Goal: Task Accomplishment & Management: Complete application form

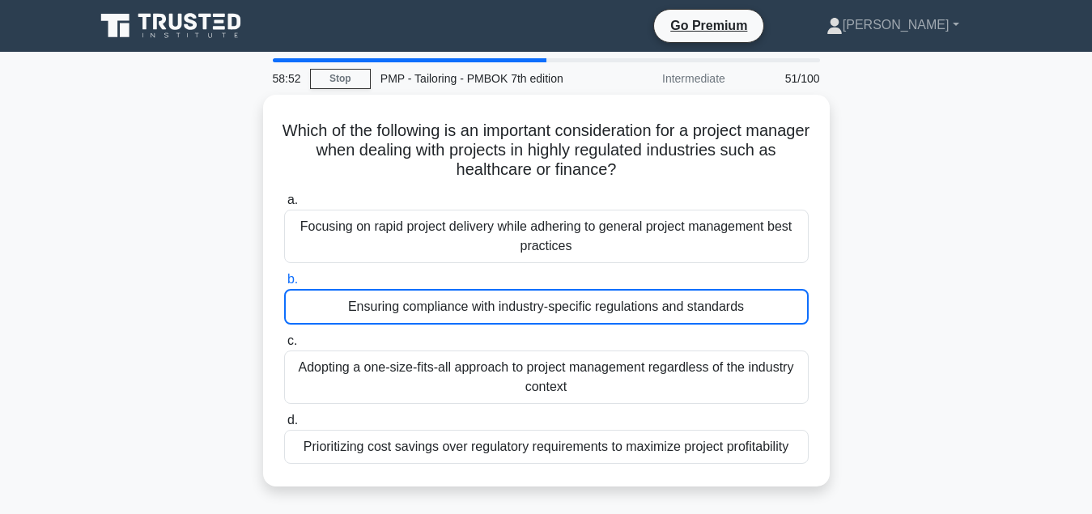
scroll to position [83, 0]
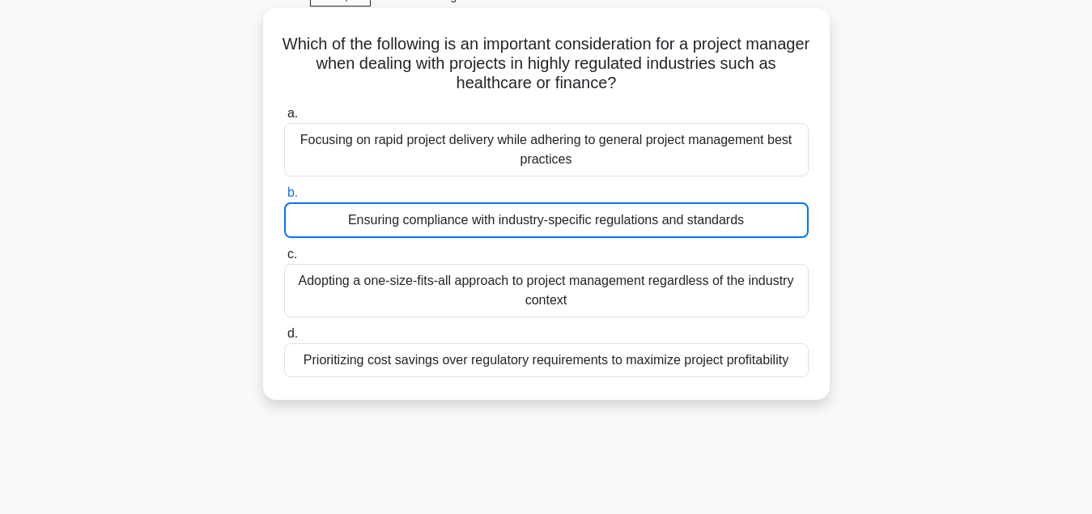
click at [590, 227] on div "Ensuring compliance with industry-specific regulations and standards" at bounding box center [546, 220] width 524 height 36
click at [284, 198] on input "b. Ensuring compliance with industry-specific regulations and standards" at bounding box center [284, 193] width 0 height 11
click at [590, 227] on div "Ensuring compliance with industry-specific regulations and standards" at bounding box center [546, 220] width 524 height 36
click at [284, 198] on input "b. Ensuring compliance with industry-specific regulations and standards" at bounding box center [284, 193] width 0 height 11
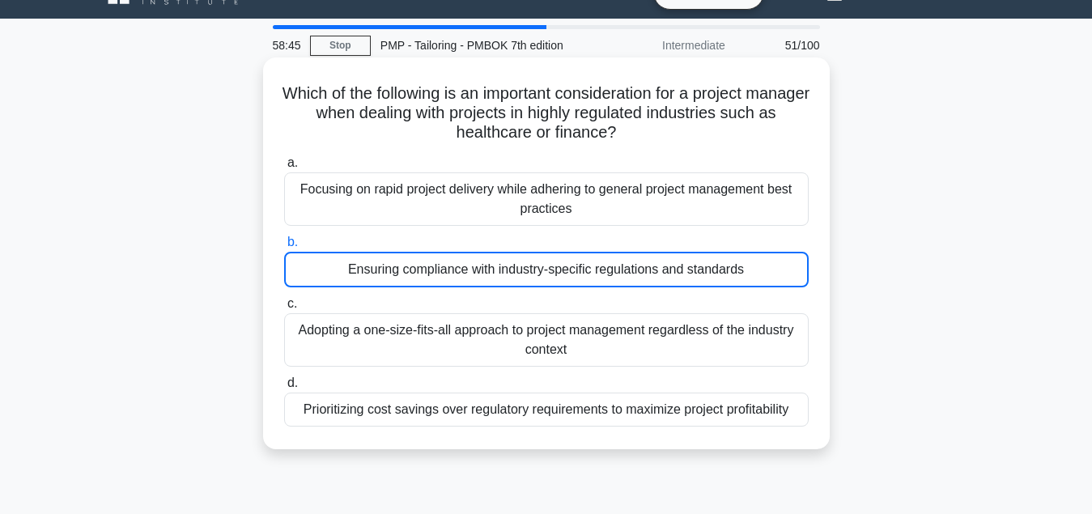
scroll to position [0, 0]
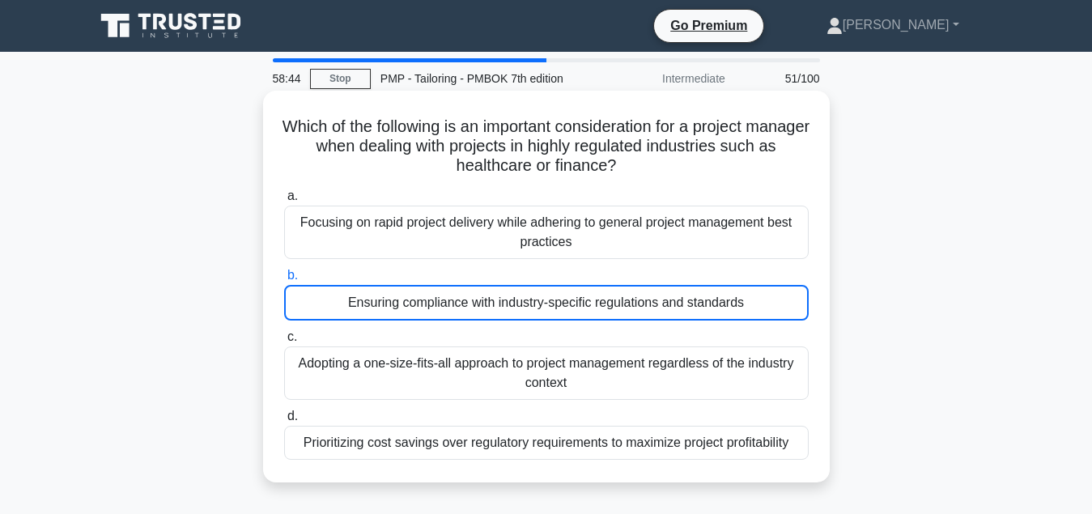
click at [562, 308] on div "Ensuring compliance with industry-specific regulations and standards" at bounding box center [546, 303] width 524 height 36
click at [284, 281] on input "b. Ensuring compliance with industry-specific regulations and standards" at bounding box center [284, 275] width 0 height 11
click at [562, 308] on div "Ensuring compliance with industry-specific regulations and standards" at bounding box center [546, 303] width 524 height 36
click at [284, 281] on input "b. Ensuring compliance with industry-specific regulations and standards" at bounding box center [284, 275] width 0 height 11
click at [669, 310] on div "Ensuring compliance with industry-specific regulations and standards" at bounding box center [546, 303] width 524 height 36
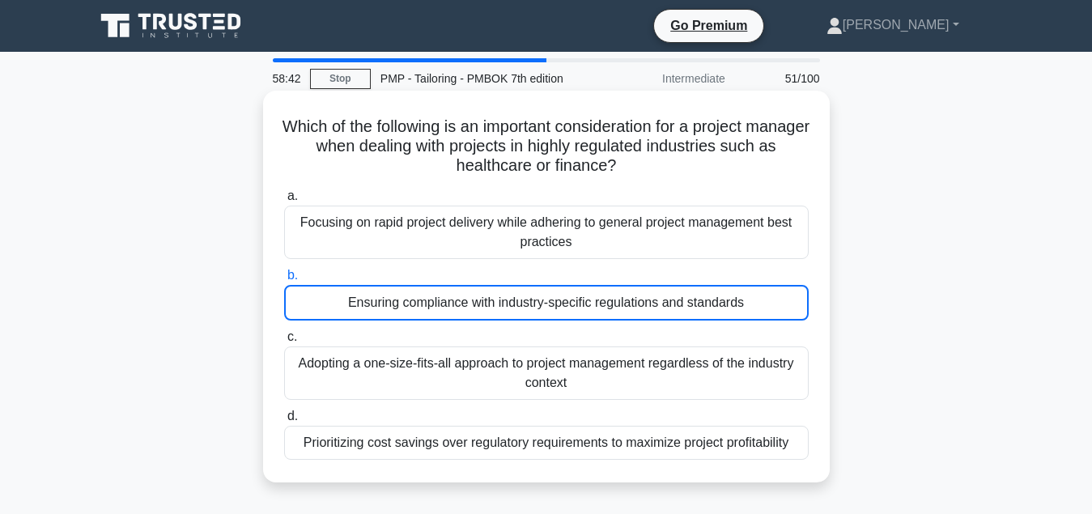
click at [284, 281] on input "b. Ensuring compliance with industry-specific regulations and standards" at bounding box center [284, 275] width 0 height 11
click at [549, 384] on div "Adopting a one-size-fits-all approach to project management regardless of the i…" at bounding box center [546, 372] width 524 height 53
click at [284, 342] on input "c. Adopting a one-size-fits-all approach to project management regardless of th…" at bounding box center [284, 337] width 0 height 11
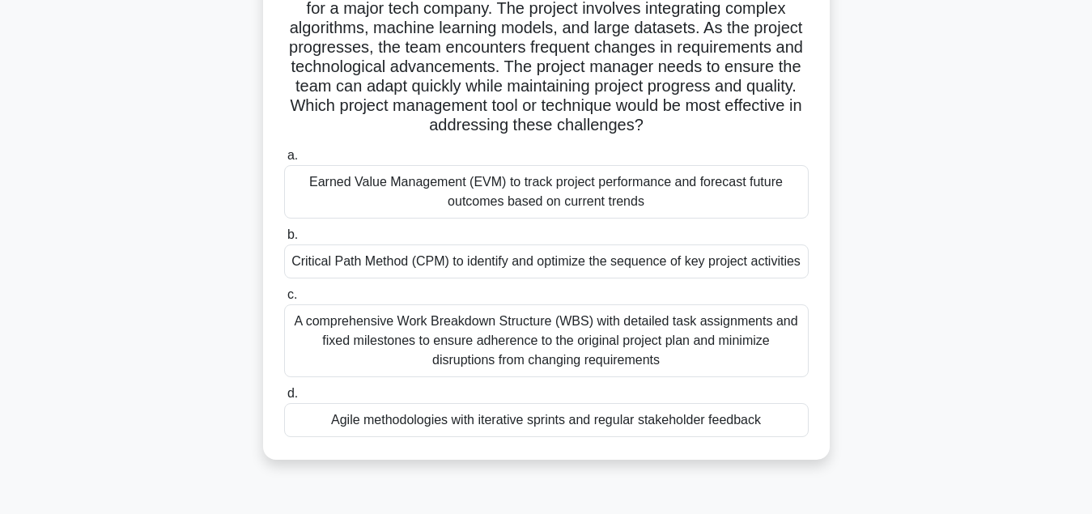
scroll to position [165, 0]
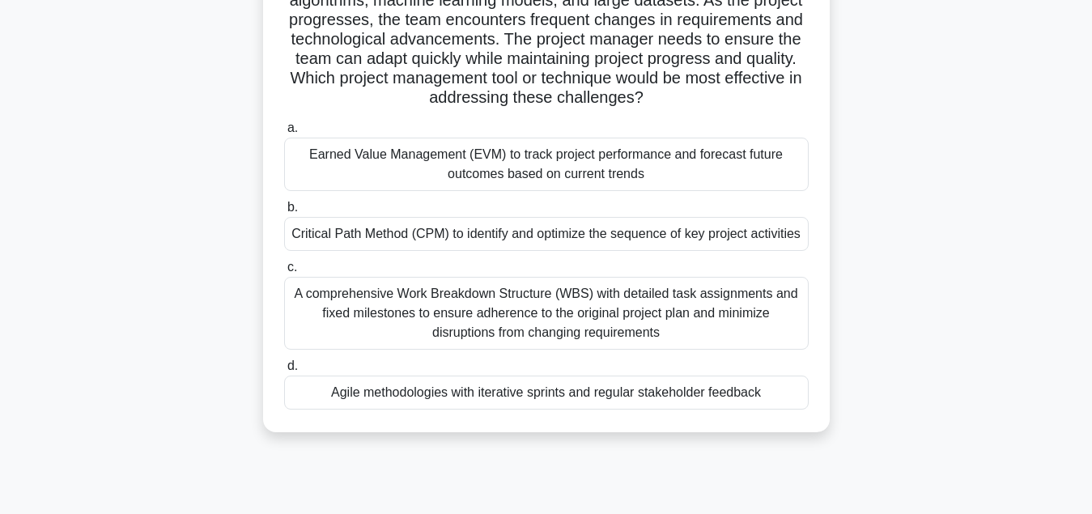
click at [596, 400] on div "Agile methodologies with iterative sprints and regular stakeholder feedback" at bounding box center [546, 393] width 524 height 34
click at [284, 371] on input "d. Agile methodologies with iterative sprints and regular stakeholder feedback" at bounding box center [284, 366] width 0 height 11
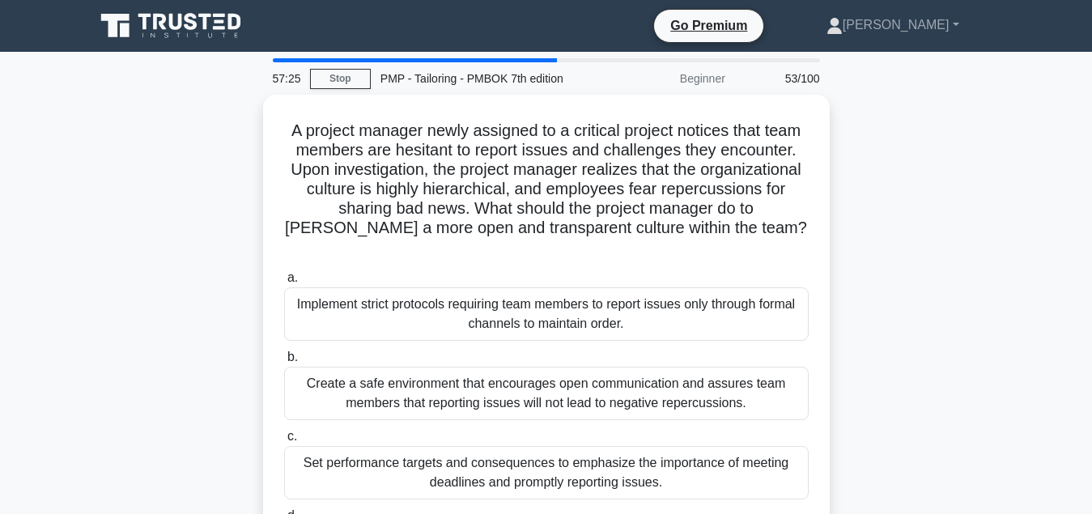
scroll to position [83, 0]
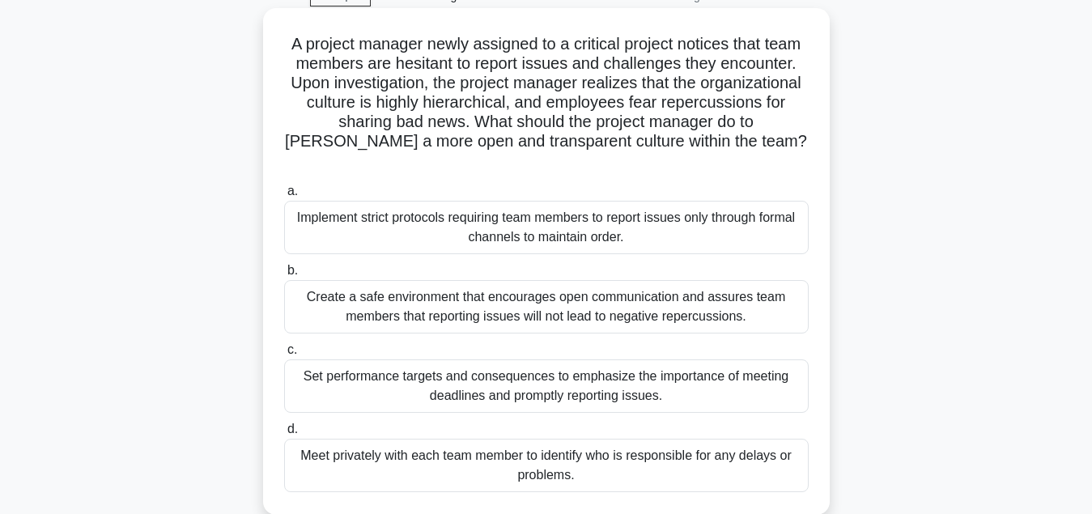
click at [573, 299] on div "Create a safe environment that encourages open communication and assures team m…" at bounding box center [546, 306] width 524 height 53
click at [284, 276] on input "b. Create a safe environment that encourages open communication and assures tea…" at bounding box center [284, 270] width 0 height 11
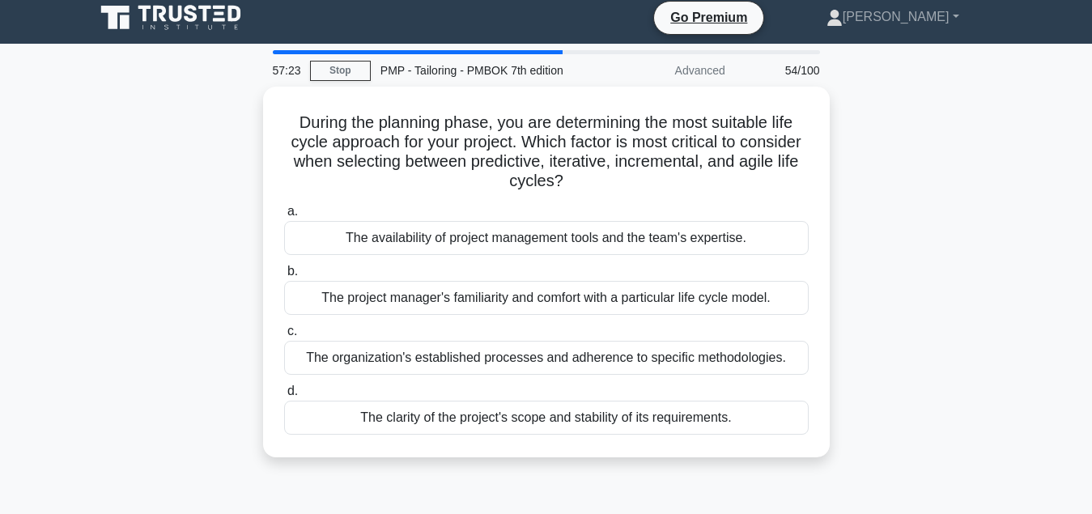
scroll to position [0, 0]
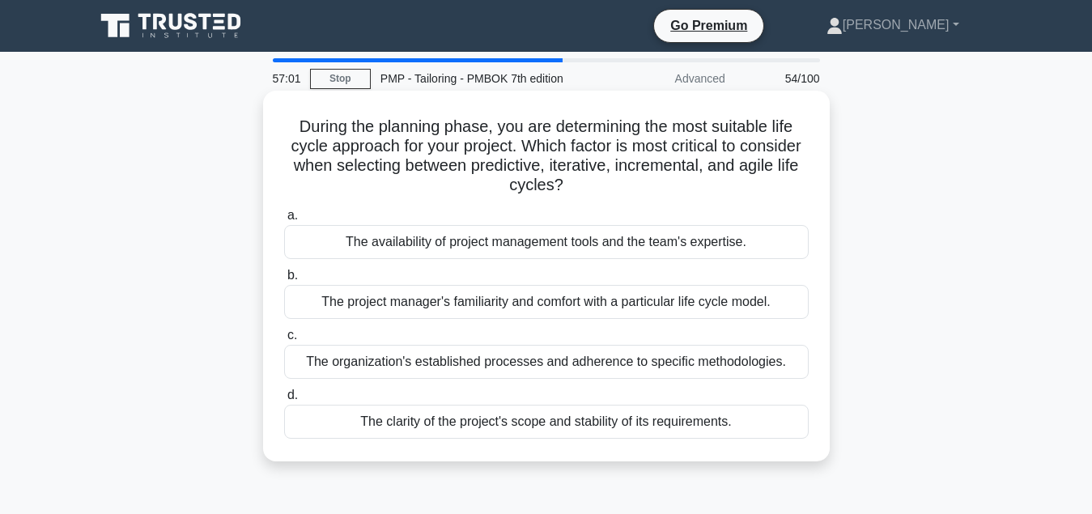
click at [533, 426] on div "The clarity of the project's scope and stability of its requirements." at bounding box center [546, 422] width 524 height 34
click at [284, 401] on input "d. The clarity of the project's scope and stability of its requirements." at bounding box center [284, 395] width 0 height 11
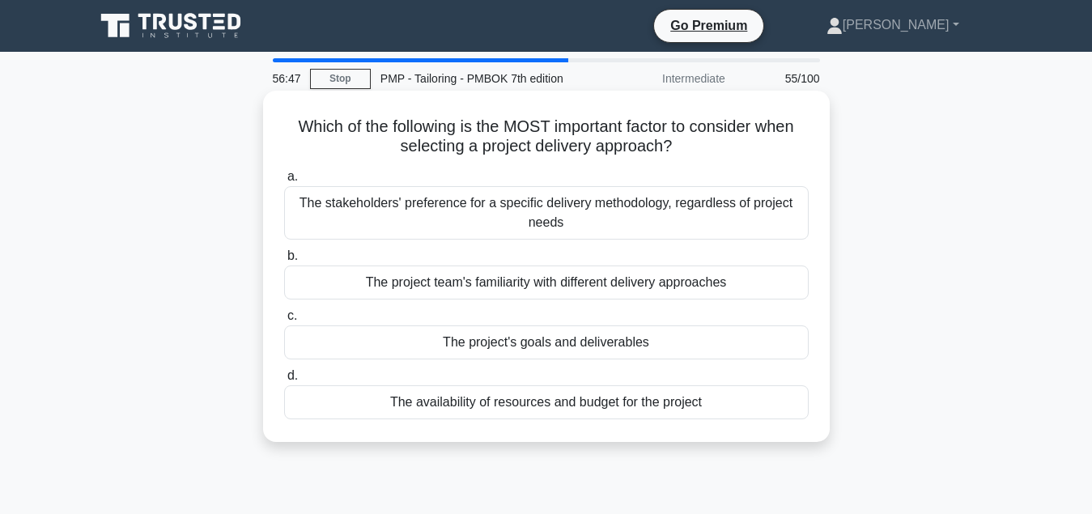
click at [576, 349] on div "The project's goals and deliverables" at bounding box center [546, 342] width 524 height 34
click at [284, 321] on input "c. The project's goals and deliverables" at bounding box center [284, 316] width 0 height 11
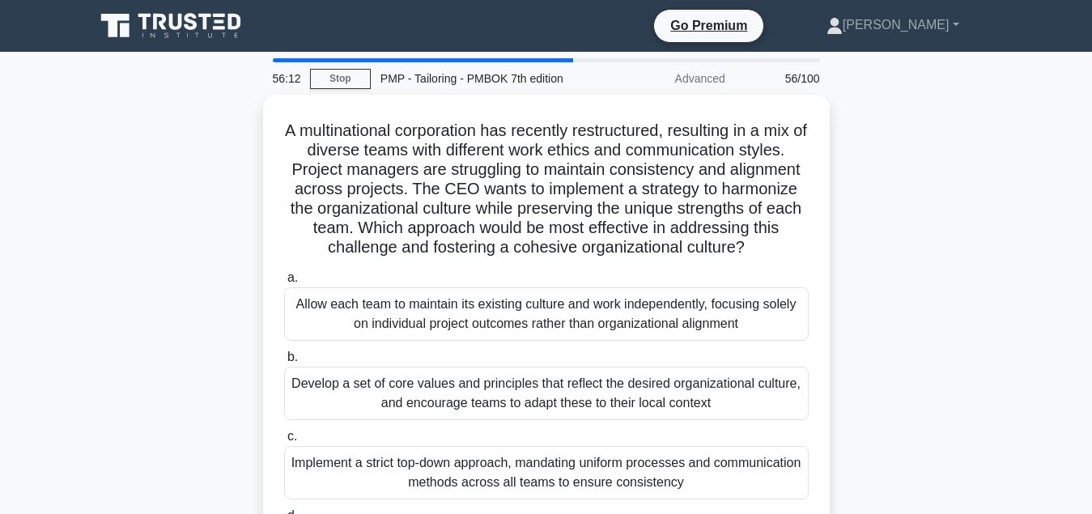
scroll to position [83, 0]
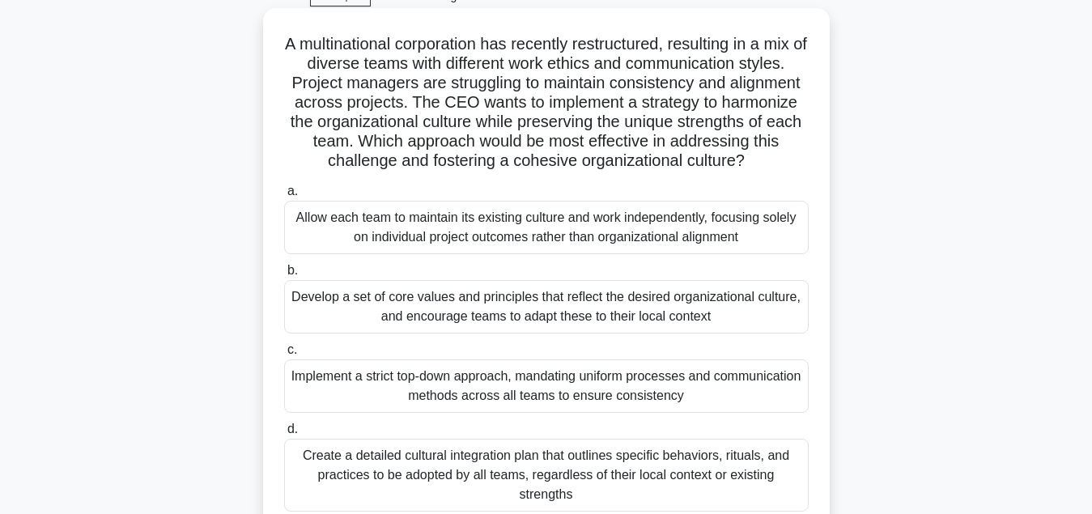
click at [562, 311] on div "Develop a set of core values and principles that reflect the desired organizati…" at bounding box center [546, 306] width 524 height 53
click at [284, 276] on input "b. Develop a set of core values and principles that reflect the desired organiz…" at bounding box center [284, 270] width 0 height 11
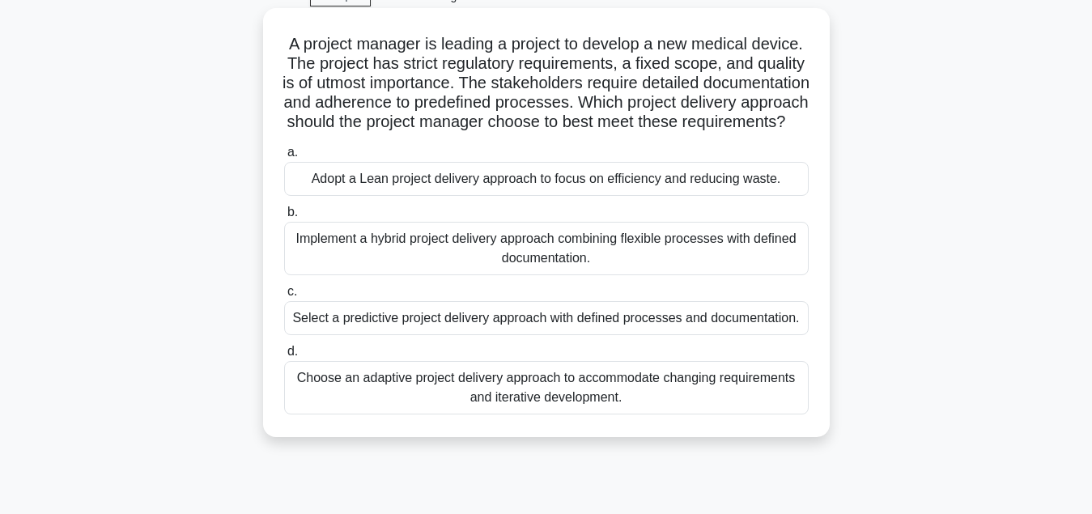
click at [631, 335] on div "Select a predictive project delivery approach with defined processes and docume…" at bounding box center [546, 318] width 524 height 34
click at [284, 297] on input "c. Select a predictive project delivery approach with defined processes and doc…" at bounding box center [284, 291] width 0 height 11
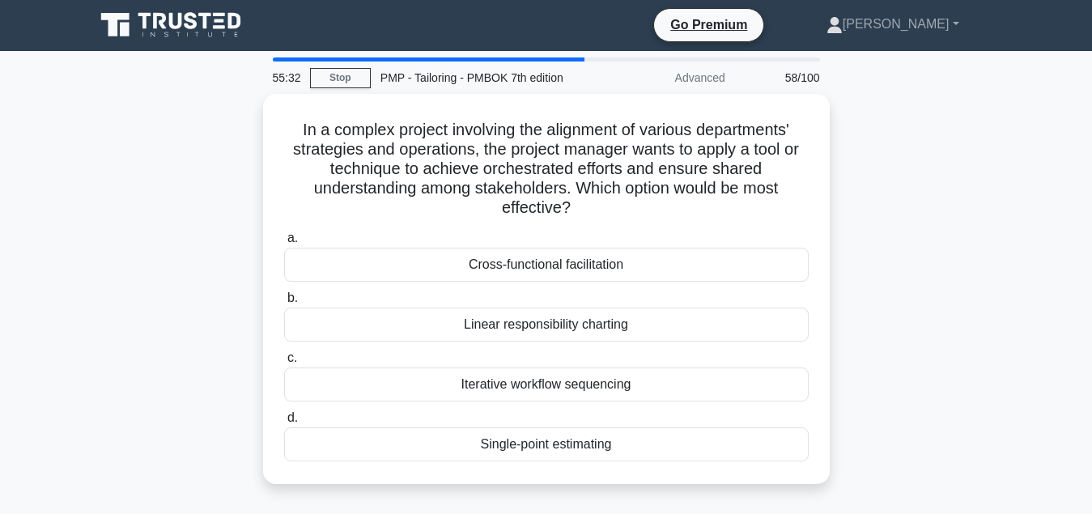
scroll to position [0, 0]
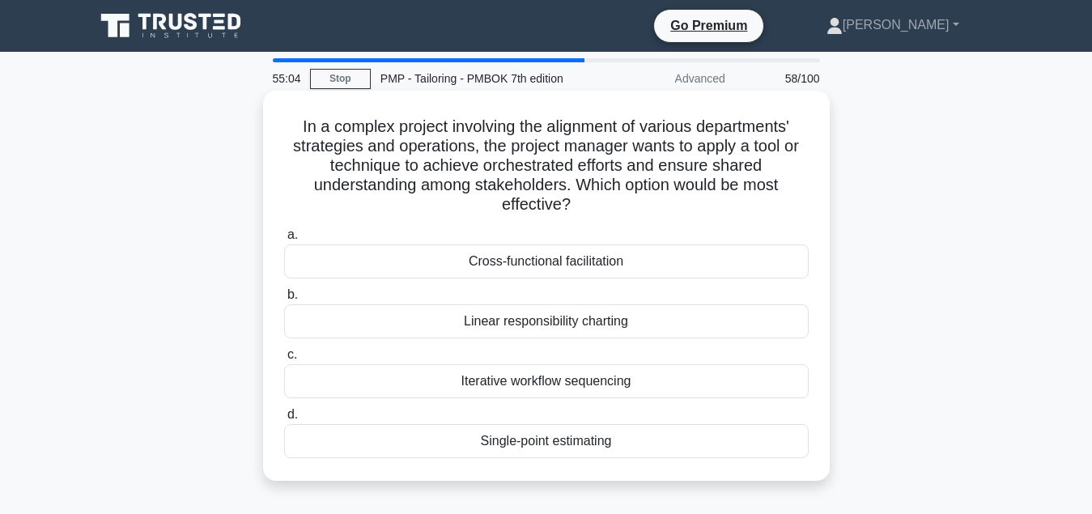
click at [624, 270] on div "Cross-functional facilitation" at bounding box center [546, 261] width 524 height 34
click at [284, 240] on input "a. Cross-functional facilitation" at bounding box center [284, 235] width 0 height 11
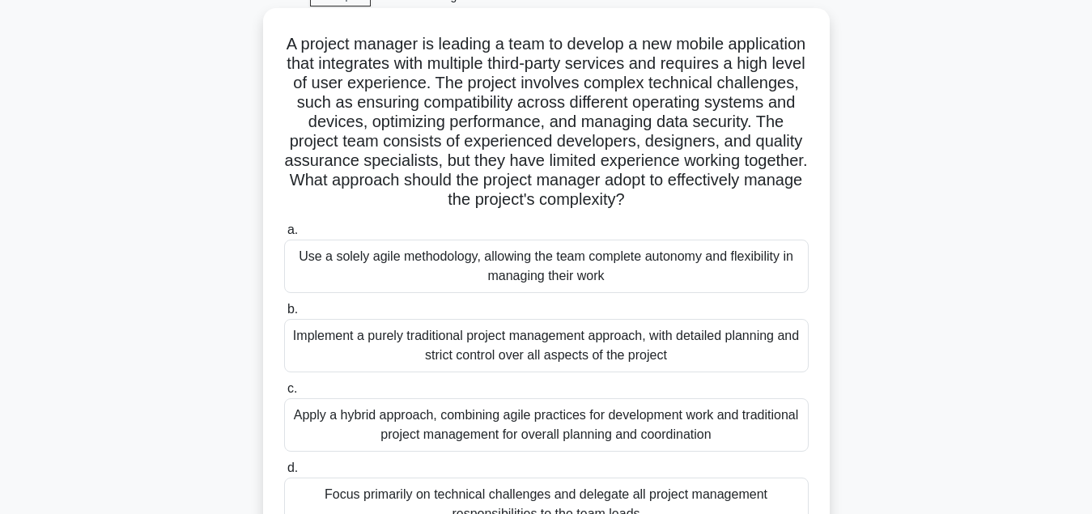
scroll to position [165, 0]
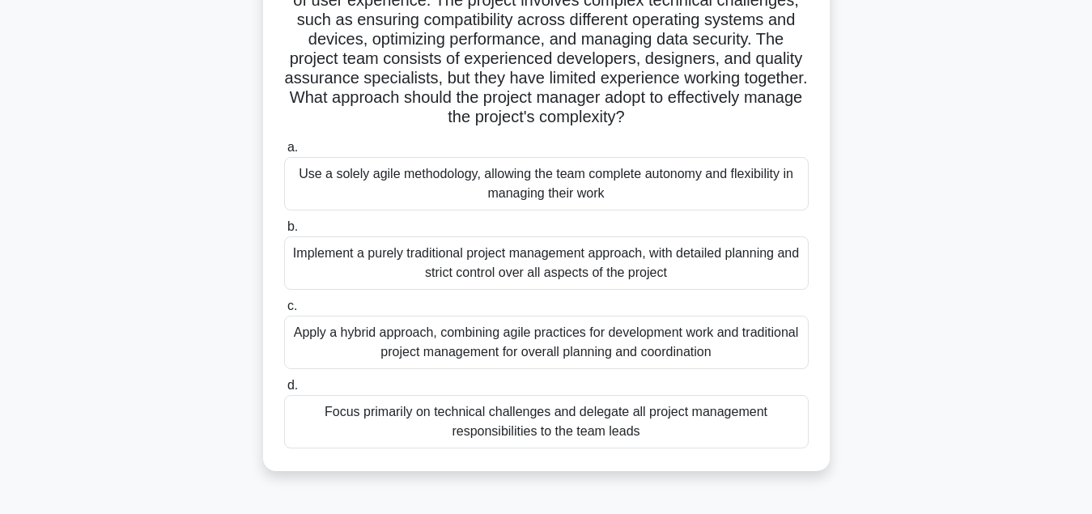
click at [560, 193] on div "Use a solely agile methodology, allowing the team complete autonomy and flexibi…" at bounding box center [546, 183] width 524 height 53
click at [284, 153] on input "a. Use a solely agile methodology, allowing the team complete autonomy and flex…" at bounding box center [284, 147] width 0 height 11
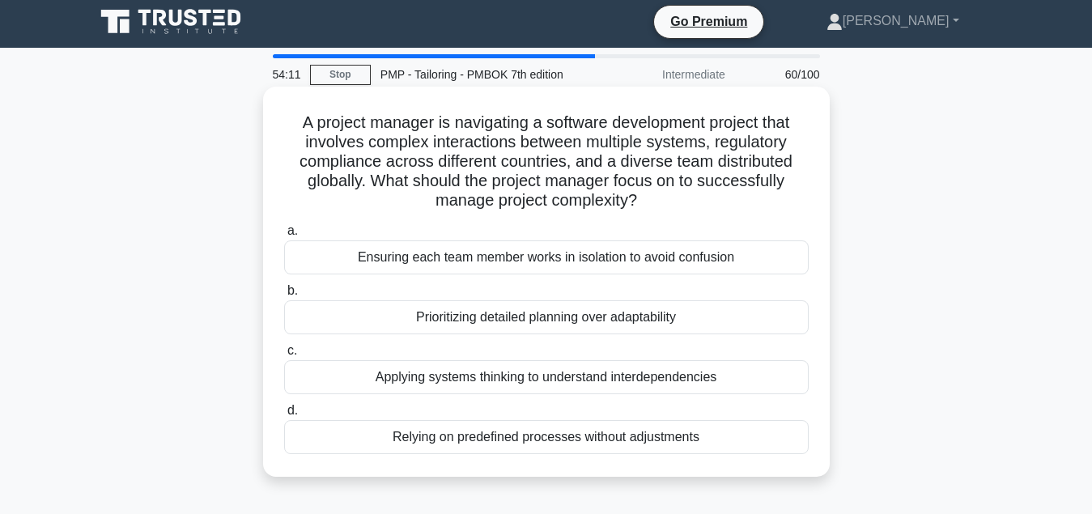
scroll to position [0, 0]
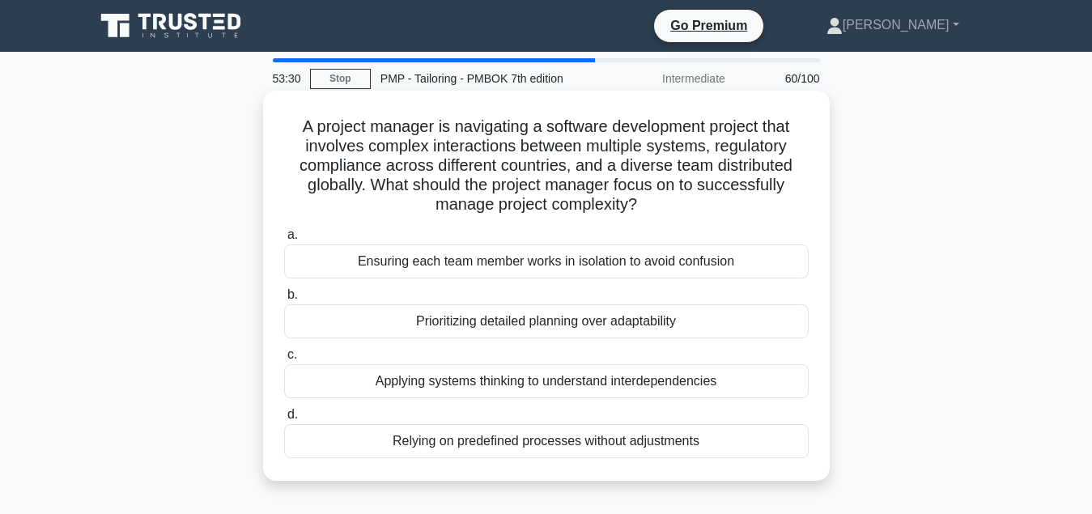
click at [526, 388] on div "Applying systems thinking to understand interdependencies" at bounding box center [546, 381] width 524 height 34
click at [284, 360] on input "c. Applying systems thinking to understand interdependencies" at bounding box center [284, 355] width 0 height 11
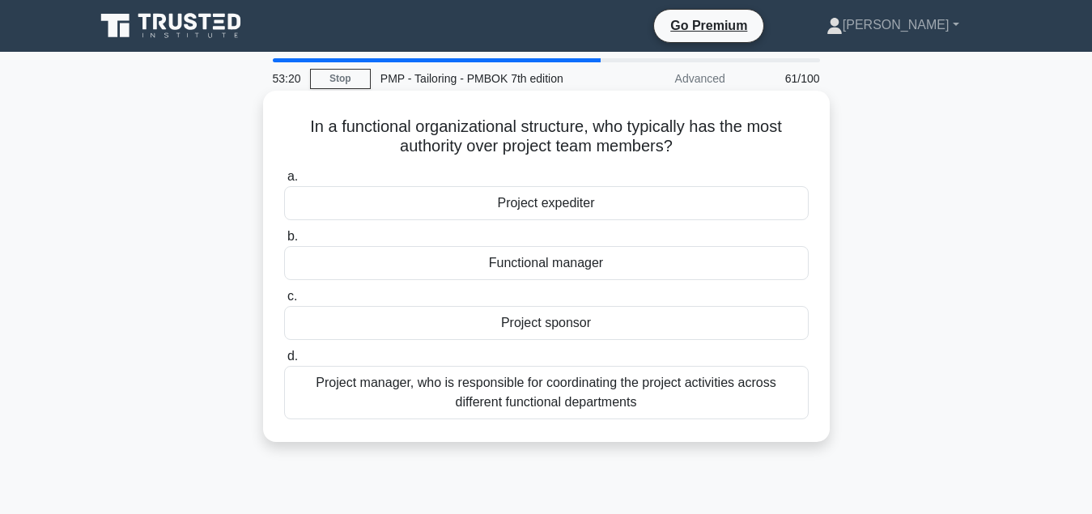
click at [553, 267] on div "Functional manager" at bounding box center [546, 263] width 524 height 34
click at [284, 242] on input "b. Functional manager" at bounding box center [284, 236] width 0 height 11
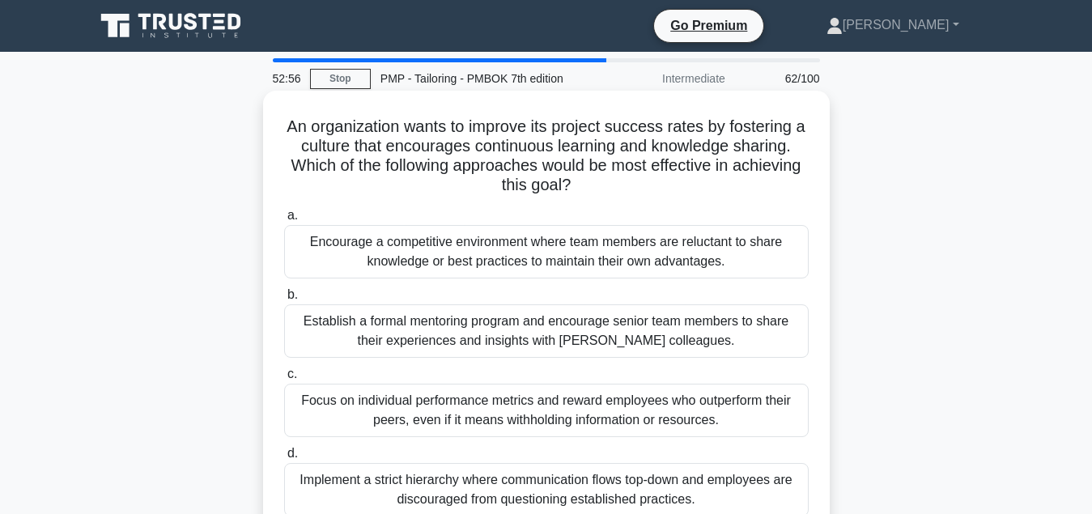
scroll to position [83, 0]
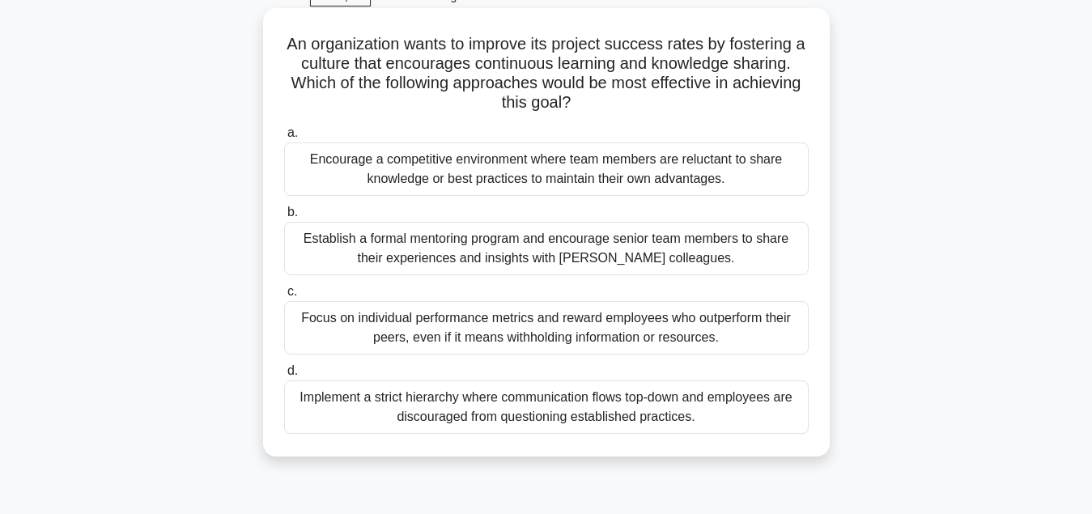
click at [523, 253] on div "Establish a formal mentoring program and encourage senior team members to share…" at bounding box center [546, 248] width 524 height 53
click at [284, 218] on input "b. Establish a formal mentoring program and encourage senior team members to sh…" at bounding box center [284, 212] width 0 height 11
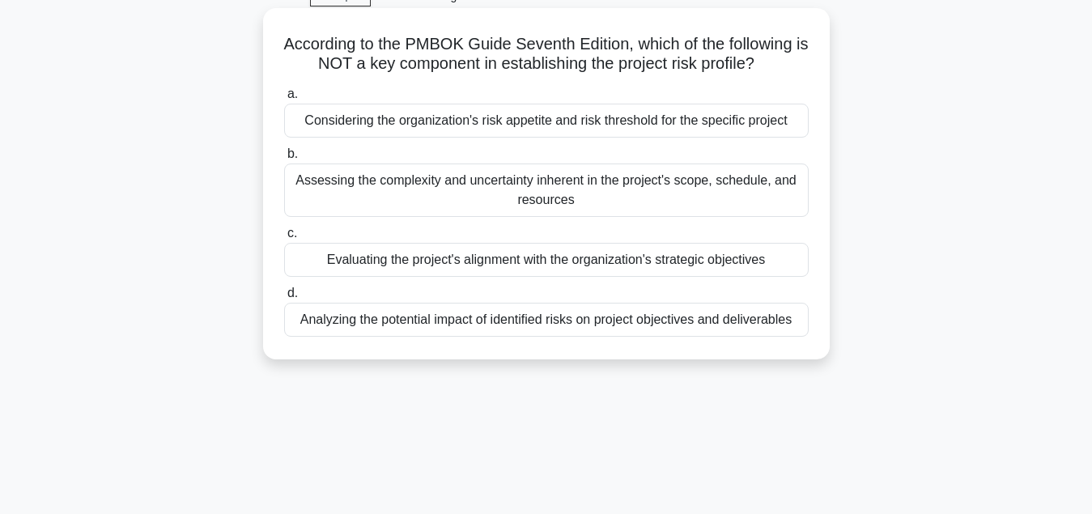
scroll to position [0, 0]
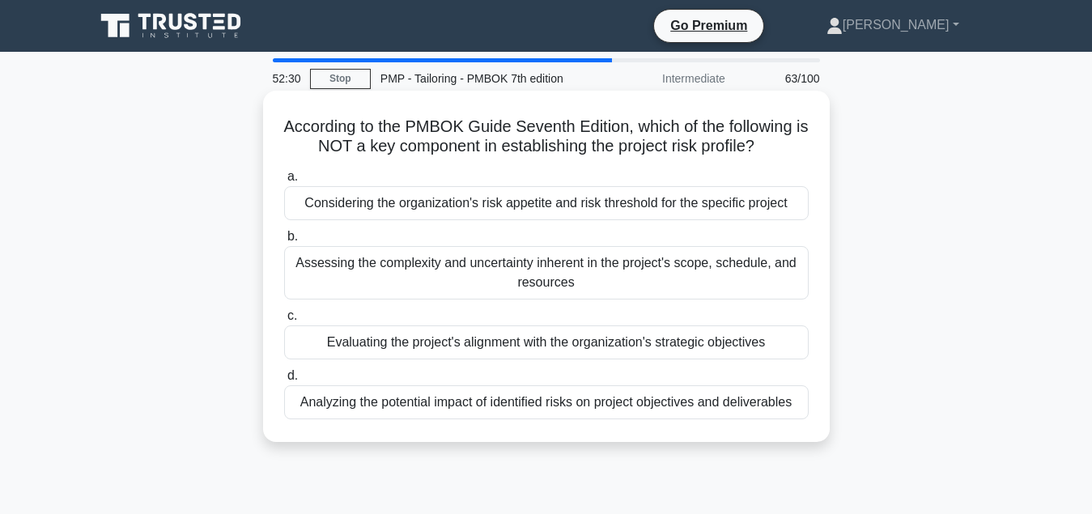
click at [621, 342] on div "Evaluating the project's alignment with the organization's strategic objectives" at bounding box center [546, 342] width 524 height 34
click at [284, 321] on input "c. Evaluating the project's alignment with the organization's strategic objecti…" at bounding box center [284, 316] width 0 height 11
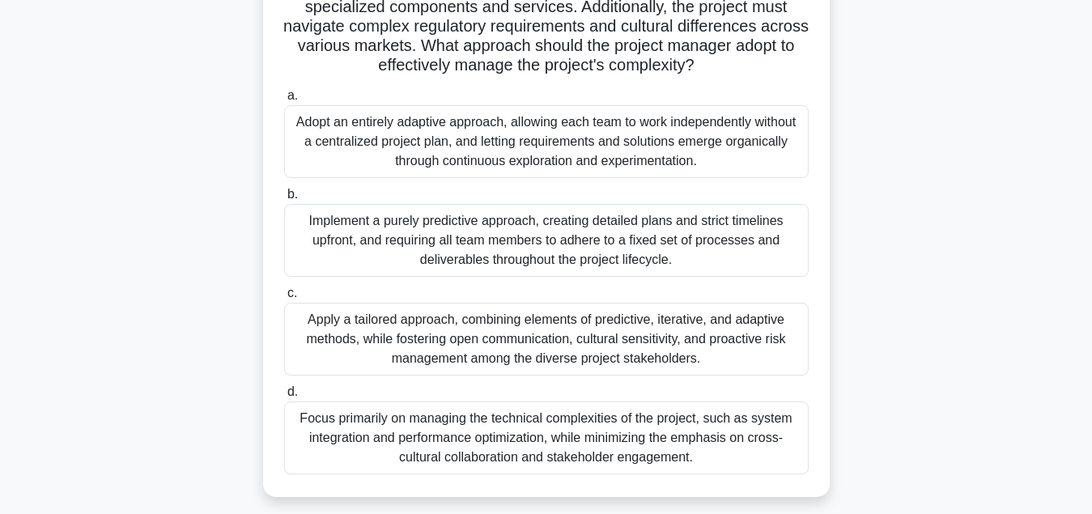
scroll to position [248, 0]
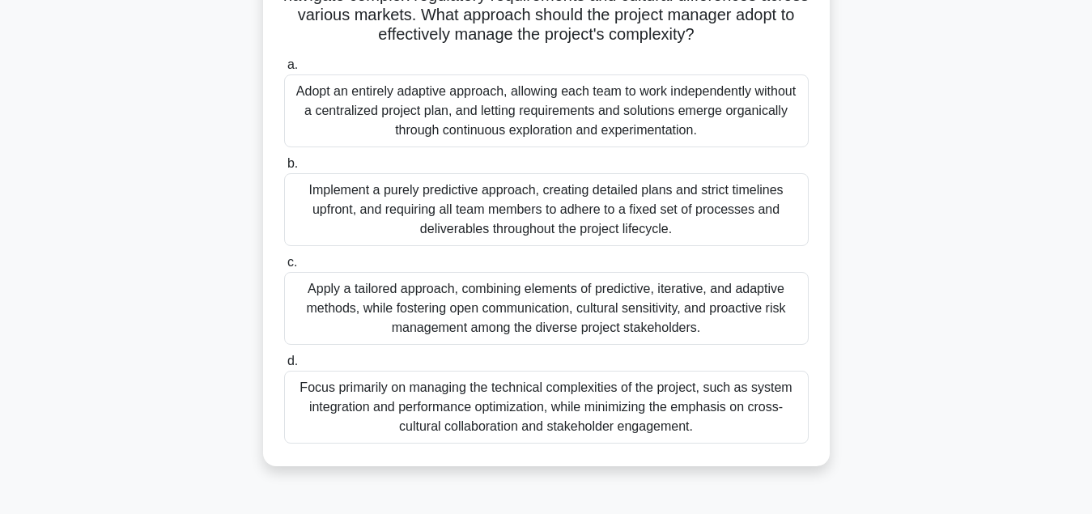
click at [617, 319] on div "Apply a tailored approach, combining elements of predictive, iterative, and ada…" at bounding box center [546, 308] width 524 height 73
click at [284, 268] on input "c. Apply a tailored approach, combining elements of predictive, iterative, and …" at bounding box center [284, 262] width 0 height 11
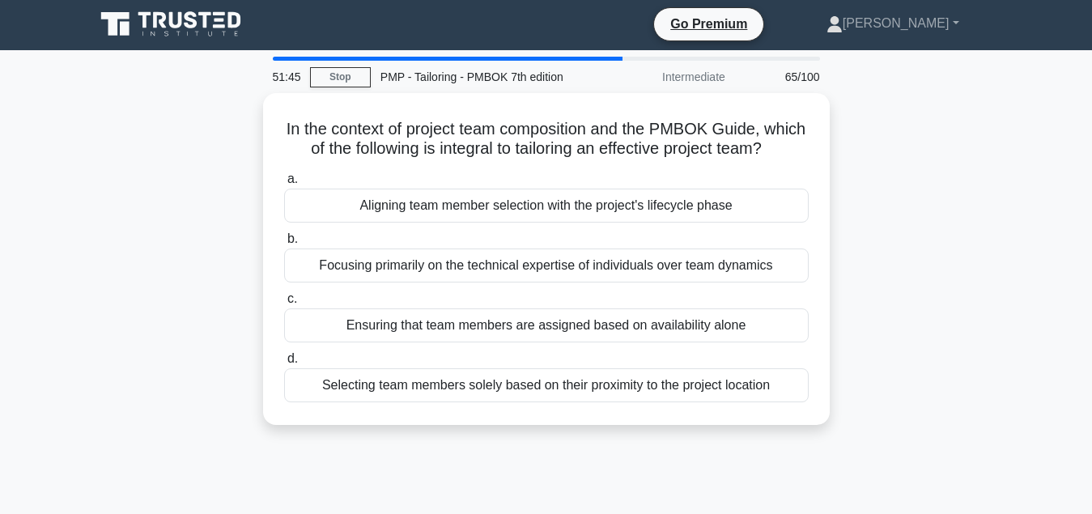
scroll to position [0, 0]
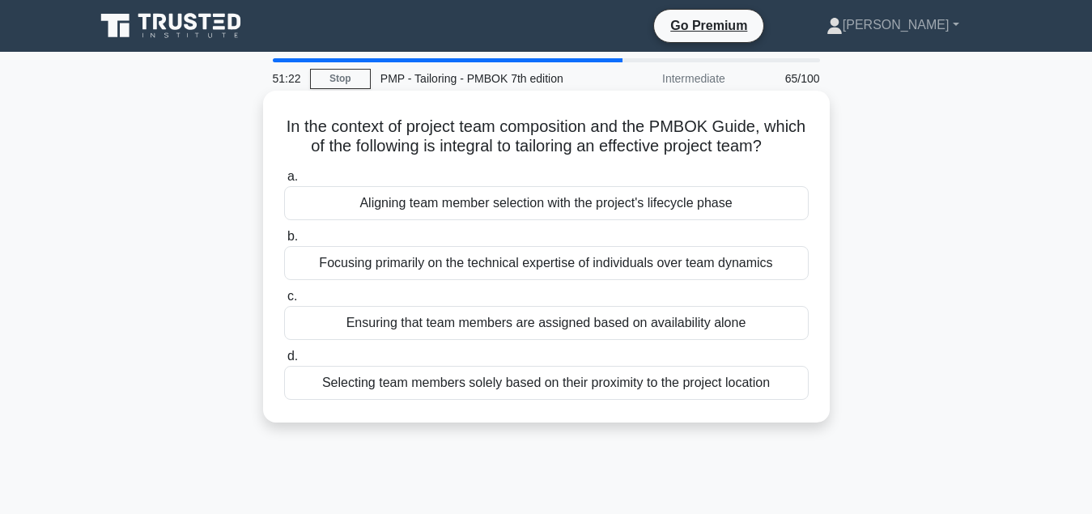
click at [654, 205] on div "Aligning team member selection with the project's lifecycle phase" at bounding box center [546, 203] width 524 height 34
click at [284, 182] on input "a. Aligning team member selection with the project's lifecycle phase" at bounding box center [284, 177] width 0 height 11
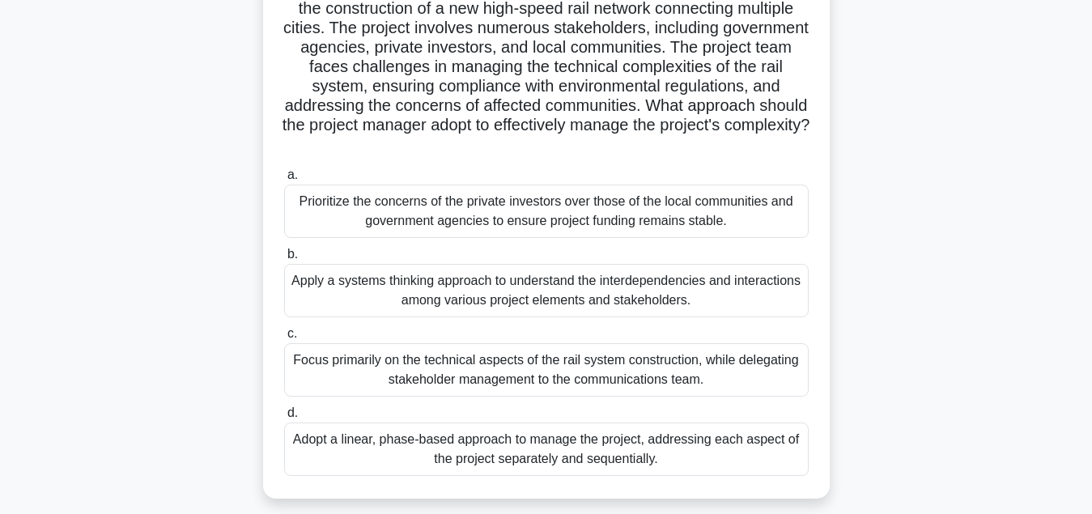
scroll to position [165, 0]
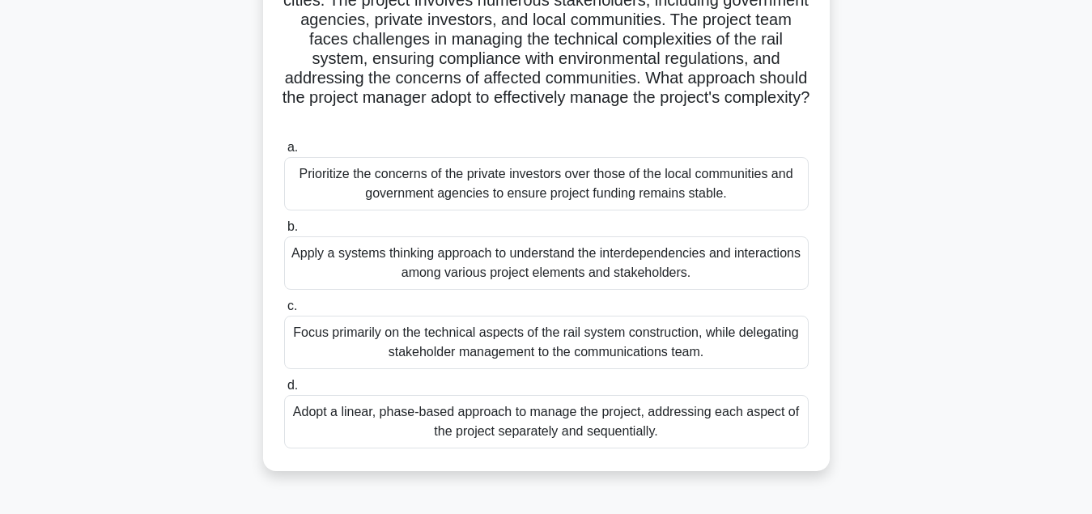
click at [520, 240] on div "Apply a systems thinking approach to understand the interdependencies and inter…" at bounding box center [546, 262] width 524 height 53
click at [284, 232] on input "b. Apply a systems thinking approach to understand the interdependencies and in…" at bounding box center [284, 227] width 0 height 11
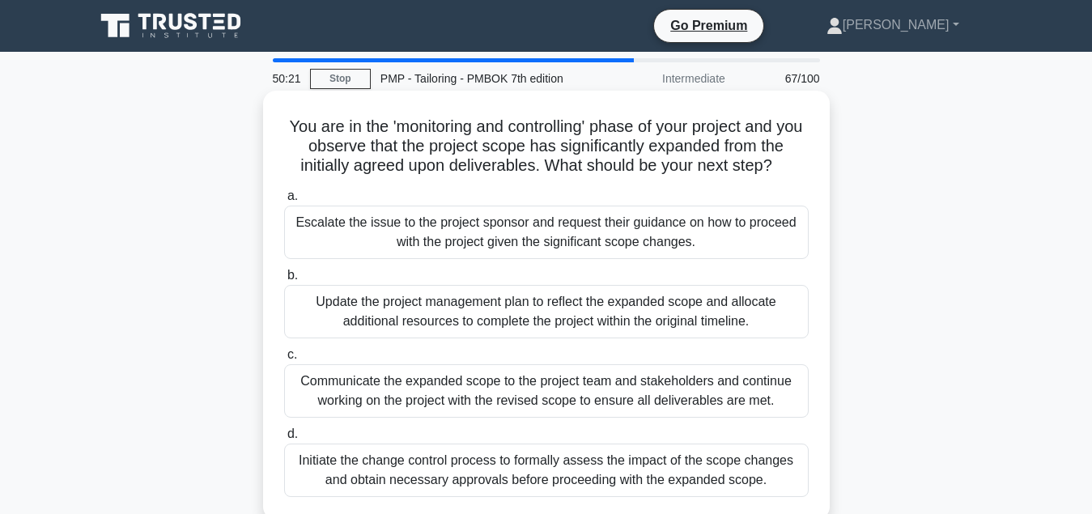
scroll to position [83, 0]
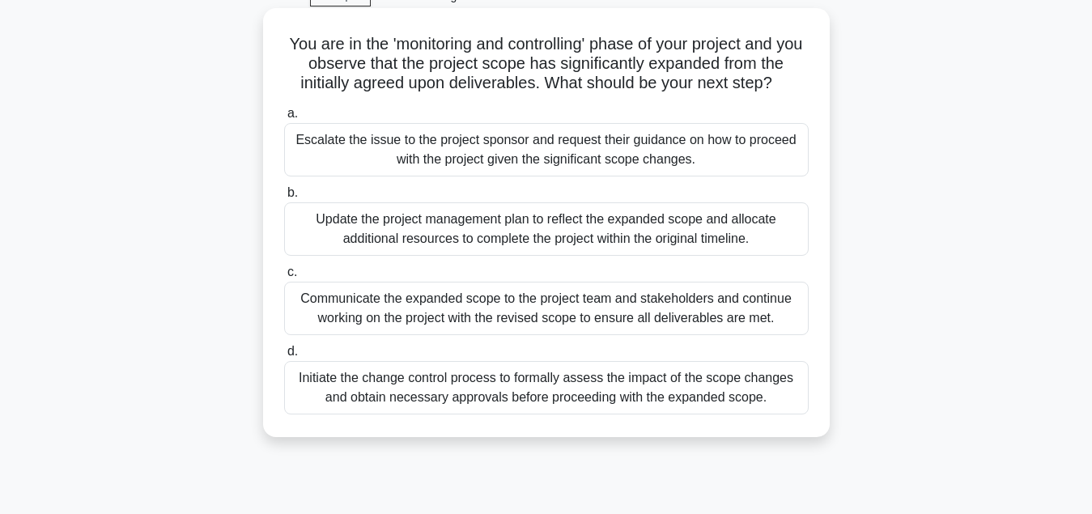
click at [545, 397] on div "Initiate the change control process to formally assess the impact of the scope …" at bounding box center [546, 387] width 524 height 53
click at [284, 357] on input "d. Initiate the change control process to formally assess the impact of the sco…" at bounding box center [284, 351] width 0 height 11
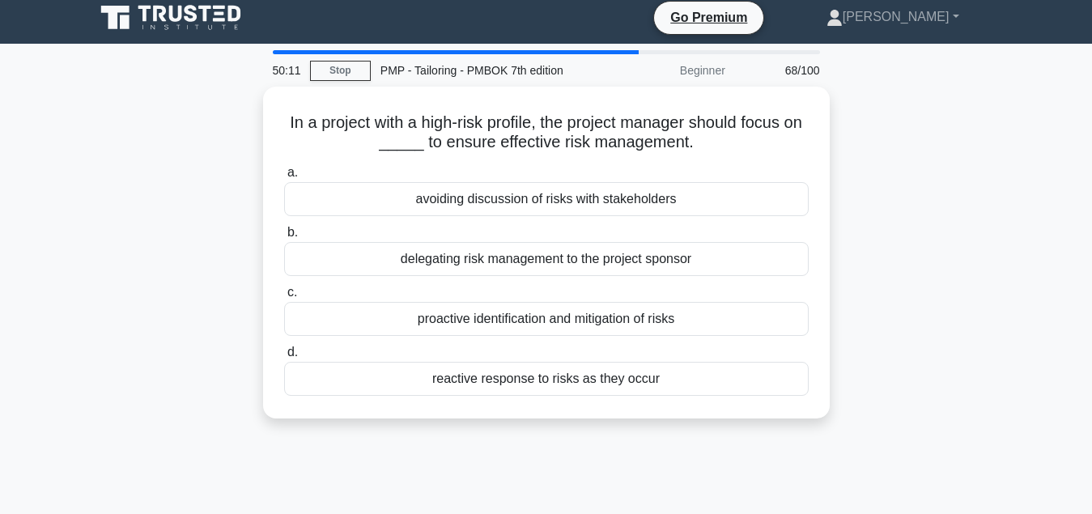
scroll to position [0, 0]
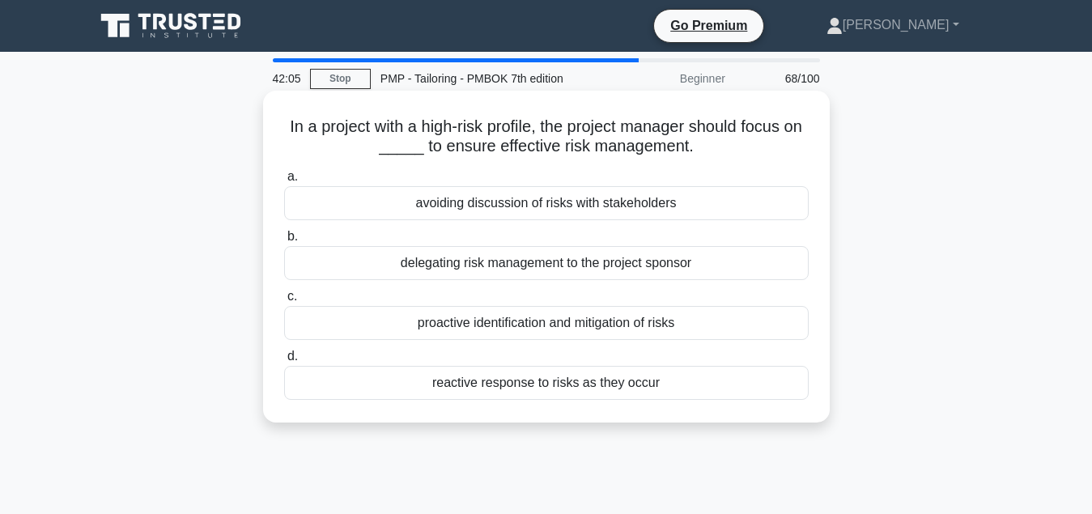
click at [509, 329] on div "proactive identification and mitigation of risks" at bounding box center [546, 323] width 524 height 34
click at [284, 302] on input "c. proactive identification and mitigation of risks" at bounding box center [284, 296] width 0 height 11
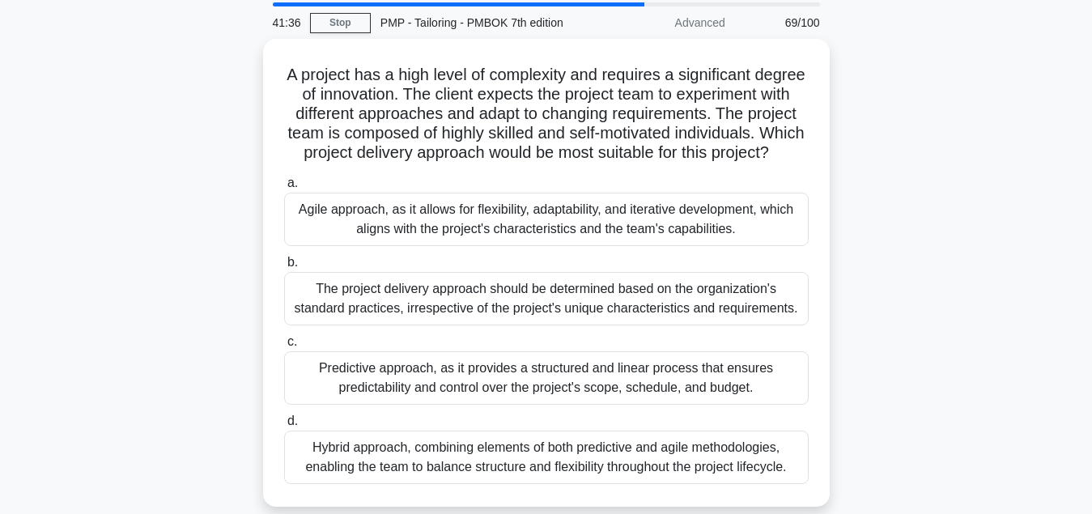
scroll to position [83, 0]
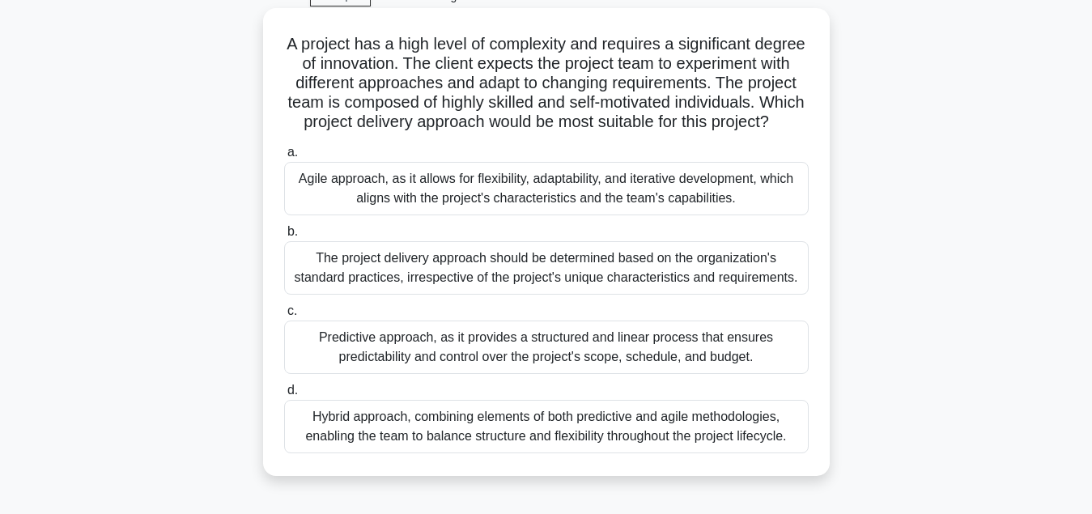
click at [600, 197] on div "Agile approach, as it allows for flexibility, adaptability, and iterative devel…" at bounding box center [546, 188] width 524 height 53
click at [284, 158] on input "a. Agile approach, as it allows for flexibility, adaptability, and iterative de…" at bounding box center [284, 152] width 0 height 11
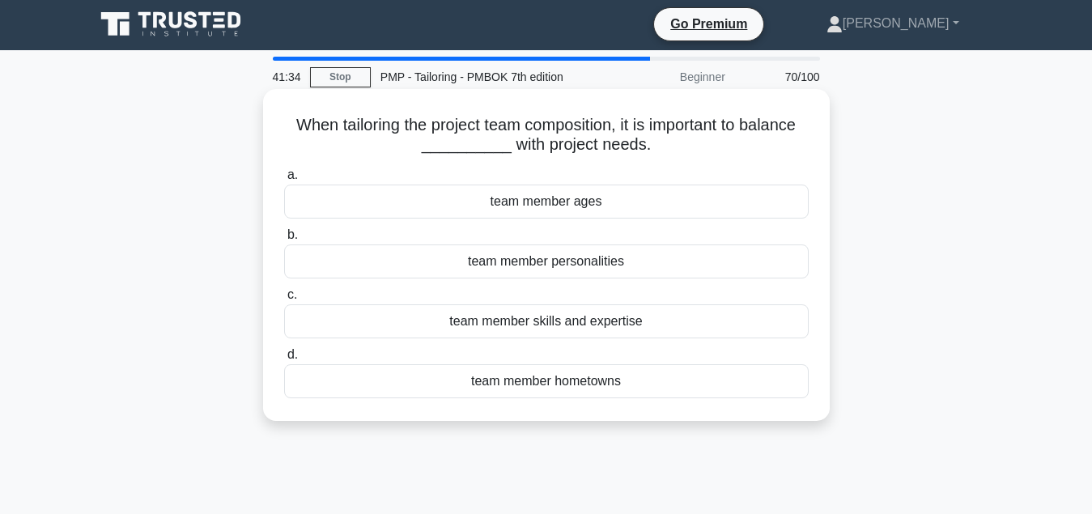
scroll to position [0, 0]
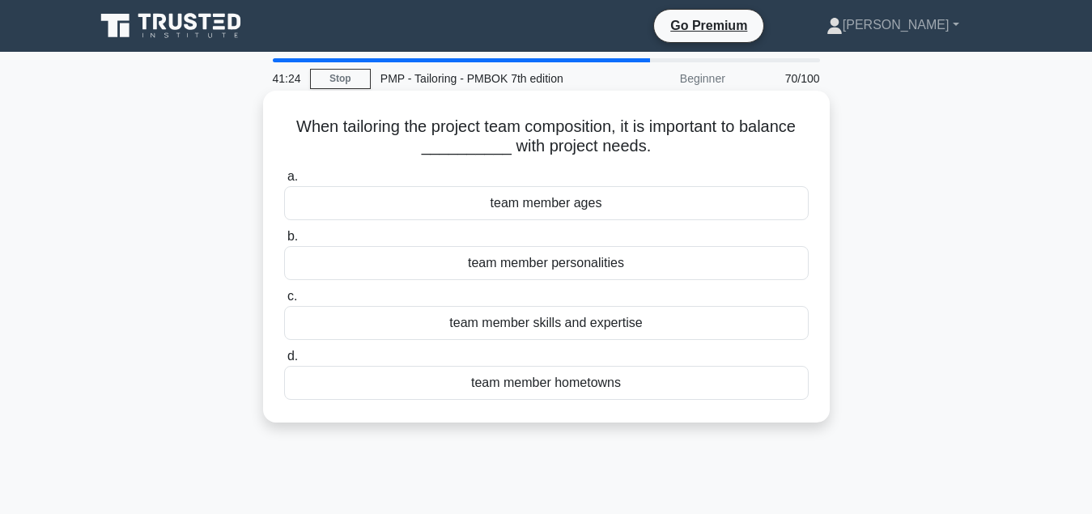
click at [575, 325] on div "team member skills and expertise" at bounding box center [546, 323] width 524 height 34
click at [284, 302] on input "c. team member skills and expertise" at bounding box center [284, 296] width 0 height 11
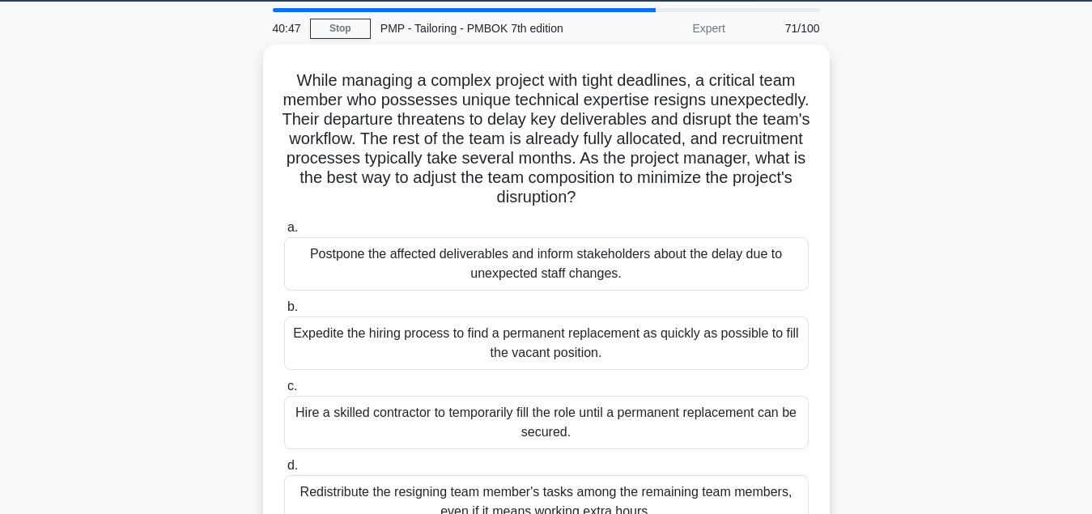
scroll to position [83, 0]
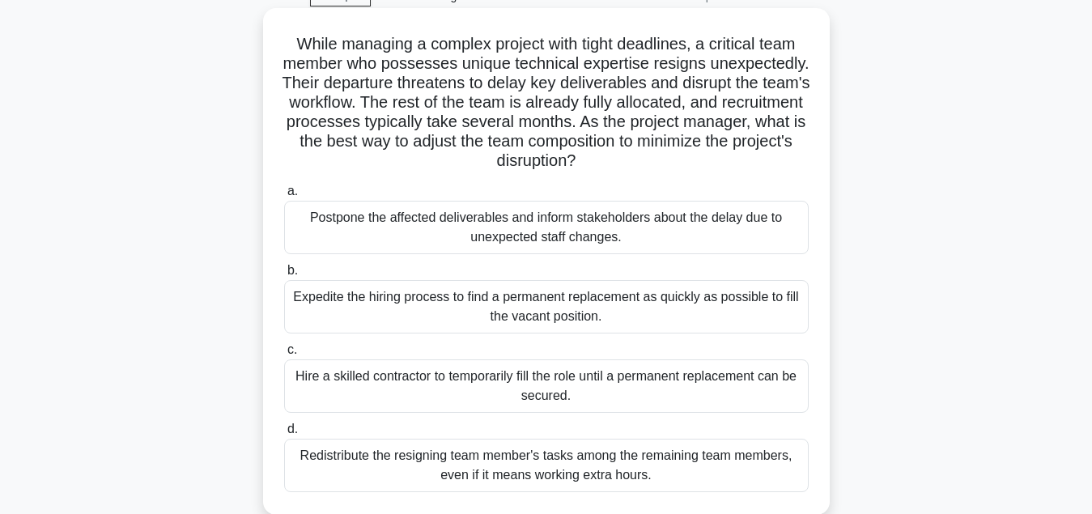
click at [545, 314] on div "Expedite the hiring process to find a permanent replacement as quickly as possi…" at bounding box center [546, 306] width 524 height 53
click at [284, 276] on input "b. Expedite the hiring process to find a permanent replacement as quickly as po…" at bounding box center [284, 270] width 0 height 11
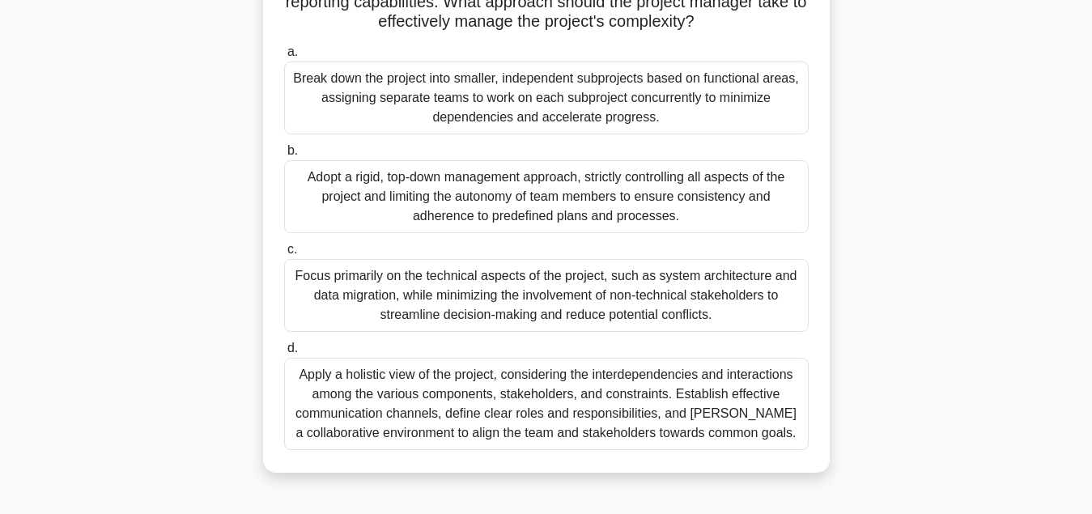
scroll to position [330, 0]
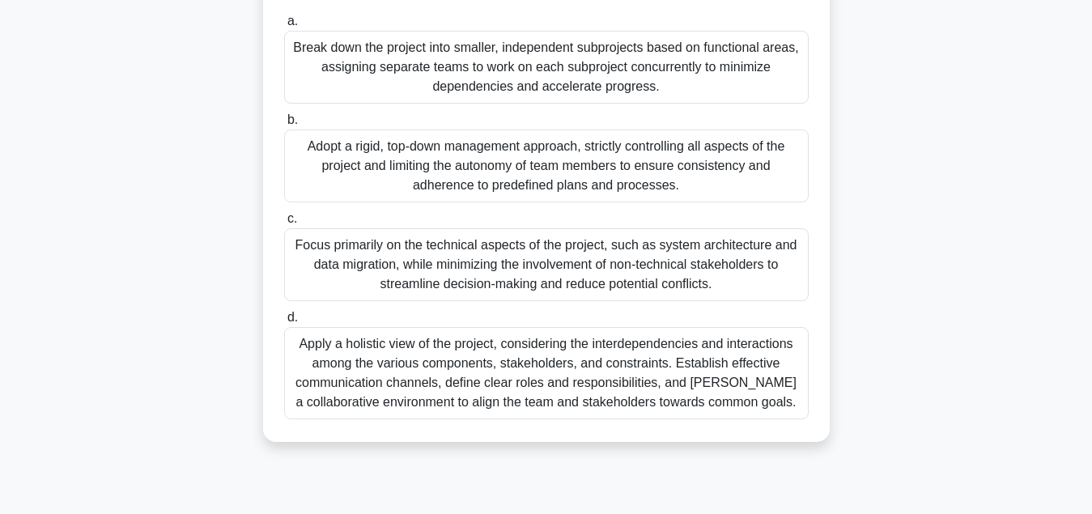
click at [562, 380] on div "Apply a holistic view of the project, considering the interdependencies and int…" at bounding box center [546, 373] width 524 height 92
click at [284, 323] on input "d. Apply a holistic view of the project, considering the interdependencies and …" at bounding box center [284, 317] width 0 height 11
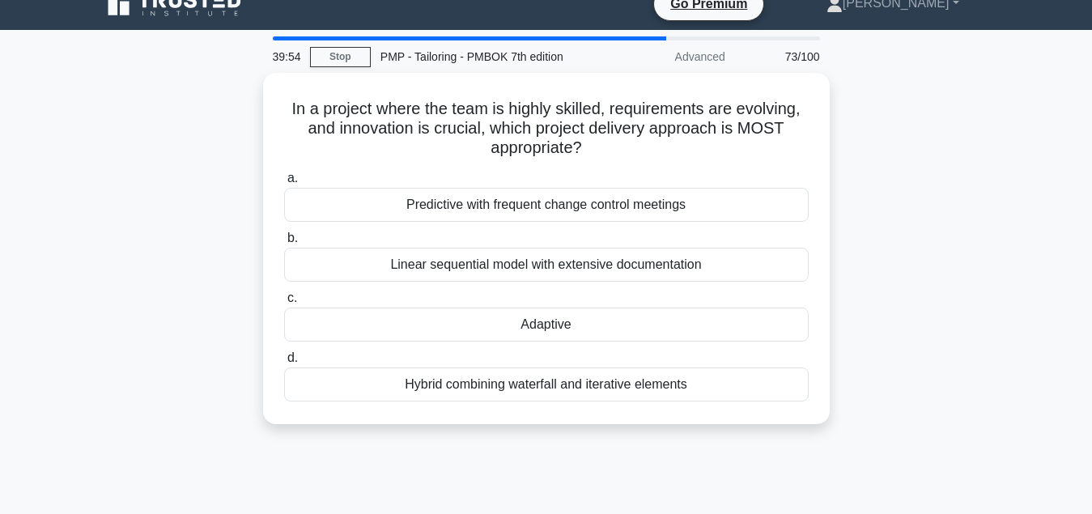
scroll to position [0, 0]
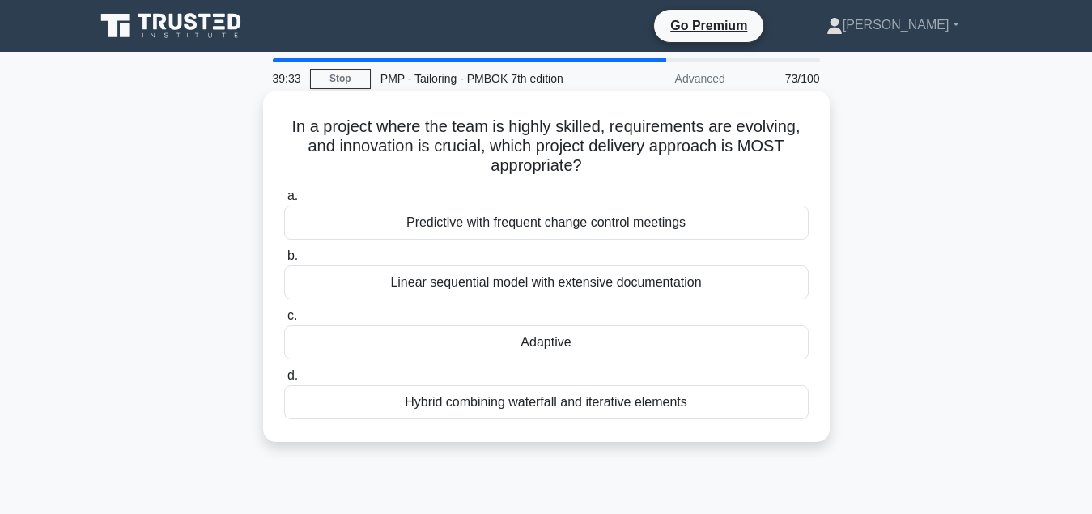
click at [590, 350] on div "Adaptive" at bounding box center [546, 342] width 524 height 34
click at [284, 321] on input "c. Adaptive" at bounding box center [284, 316] width 0 height 11
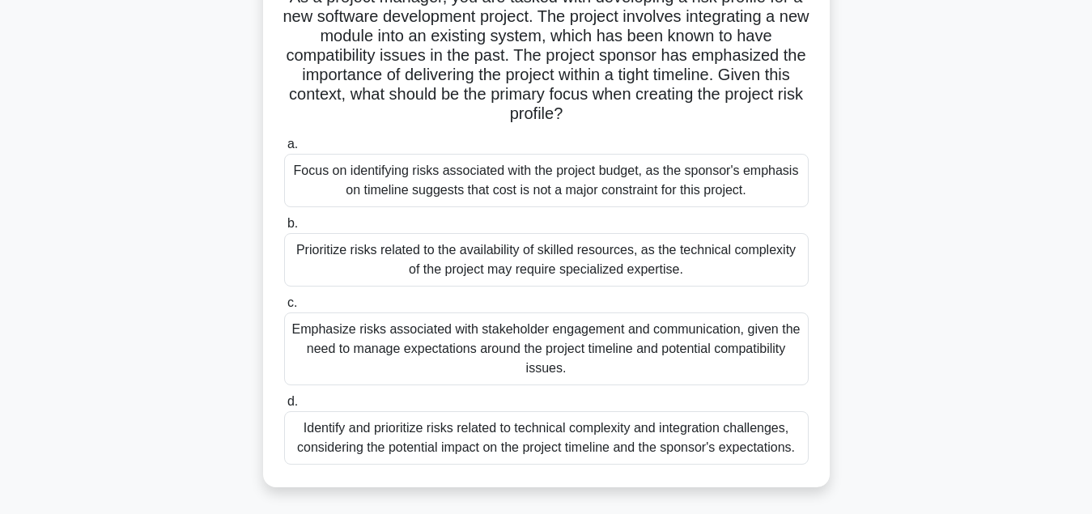
scroll to position [165, 0]
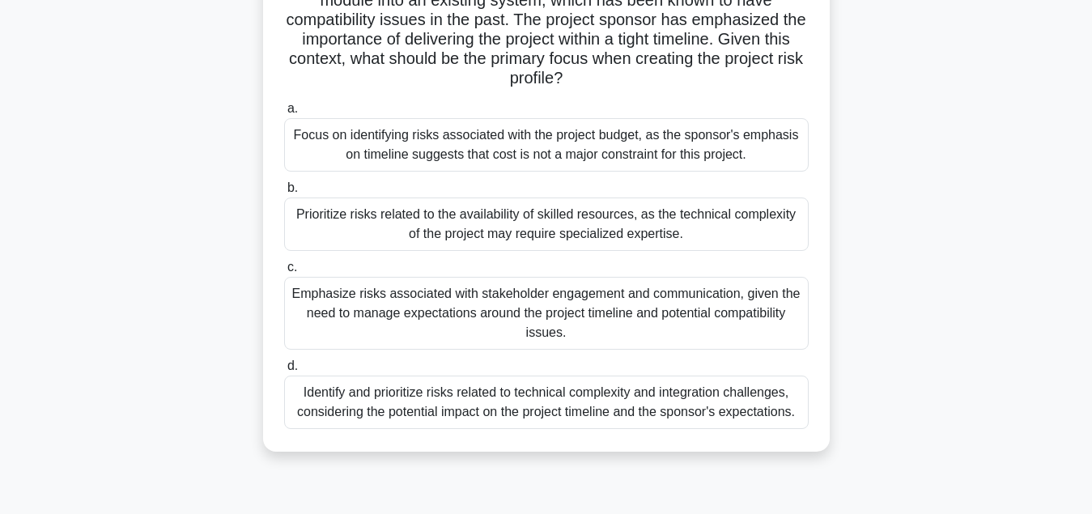
click at [596, 401] on div "Identify and prioritize risks related to technical complexity and integration c…" at bounding box center [546, 402] width 524 height 53
click at [284, 371] on input "d. Identify and prioritize risks related to technical complexity and integratio…" at bounding box center [284, 366] width 0 height 11
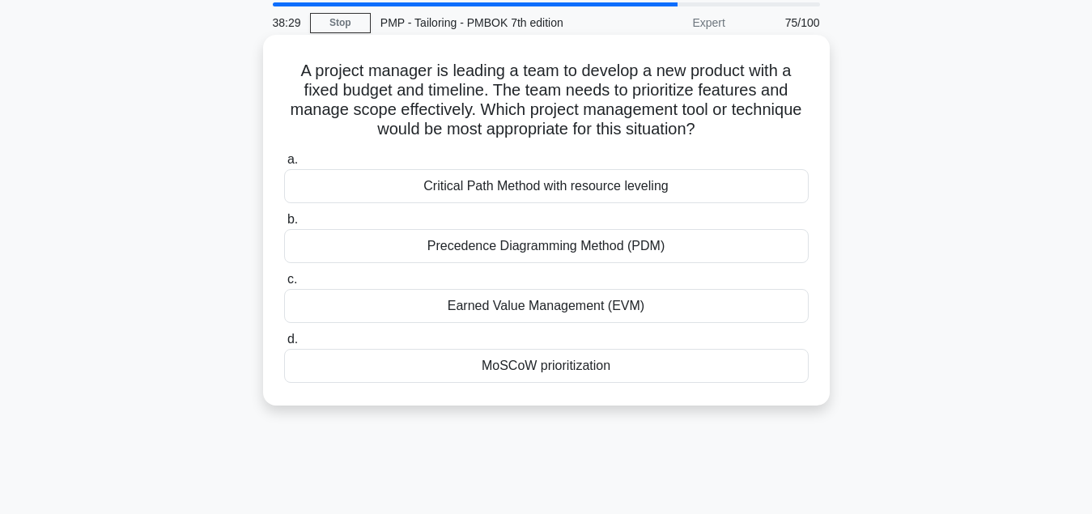
scroll to position [83, 0]
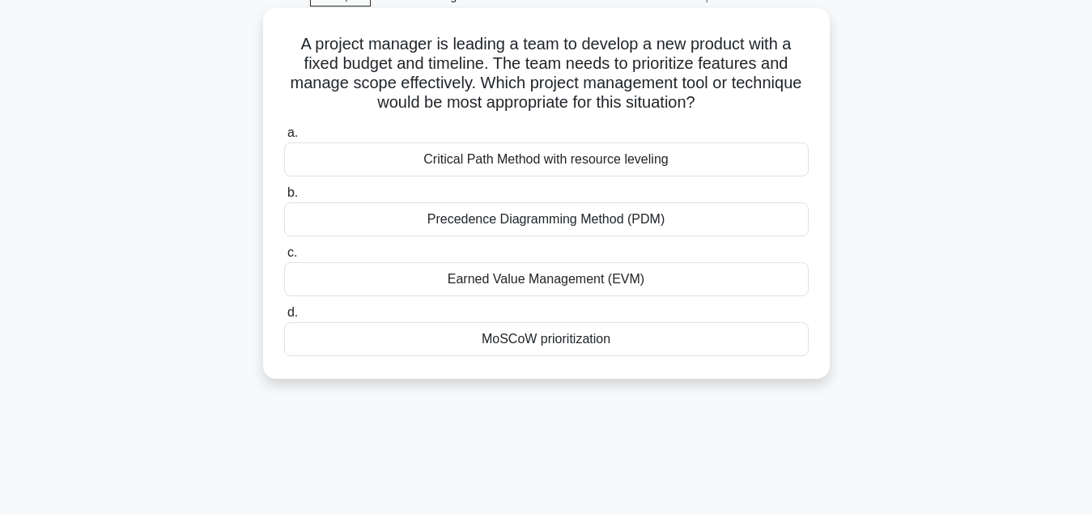
click at [531, 344] on div "MoSCoW prioritization" at bounding box center [546, 339] width 524 height 34
click at [284, 318] on input "d. MoSCoW prioritization" at bounding box center [284, 313] width 0 height 11
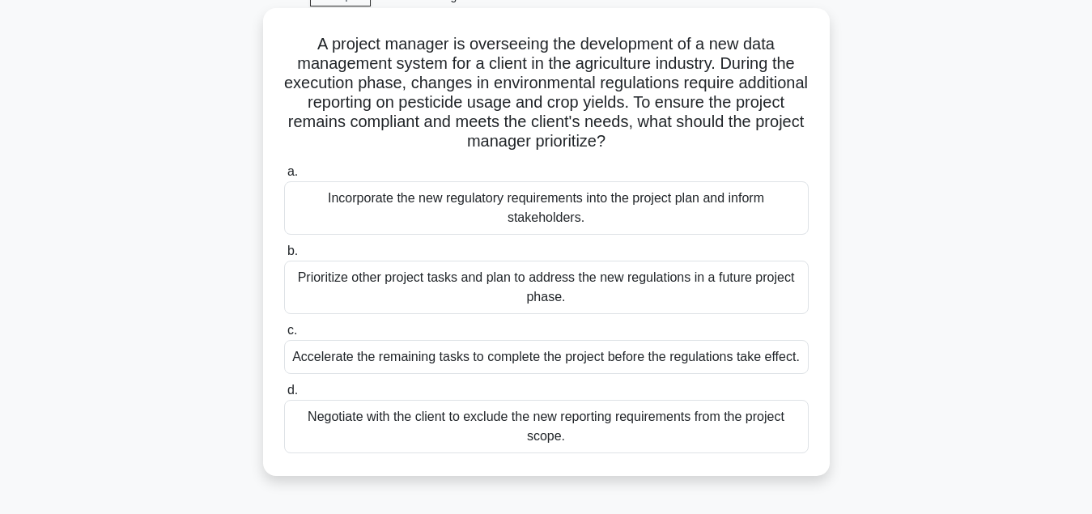
click at [530, 214] on div "Incorporate the new regulatory requirements into the project plan and inform st…" at bounding box center [546, 207] width 524 height 53
click at [284, 177] on input "a. Incorporate the new regulatory requirements into the project plan and inform…" at bounding box center [284, 172] width 0 height 11
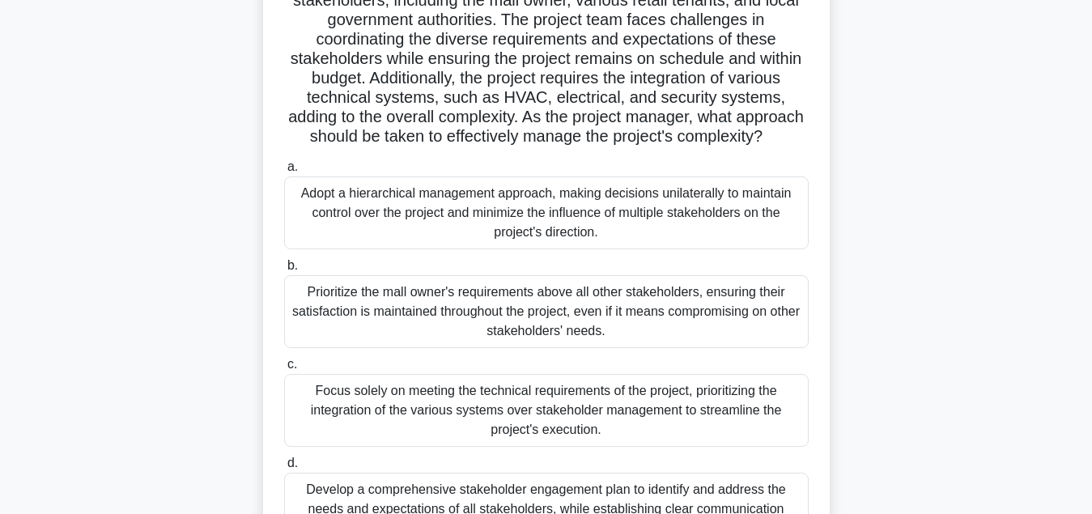
scroll to position [248, 0]
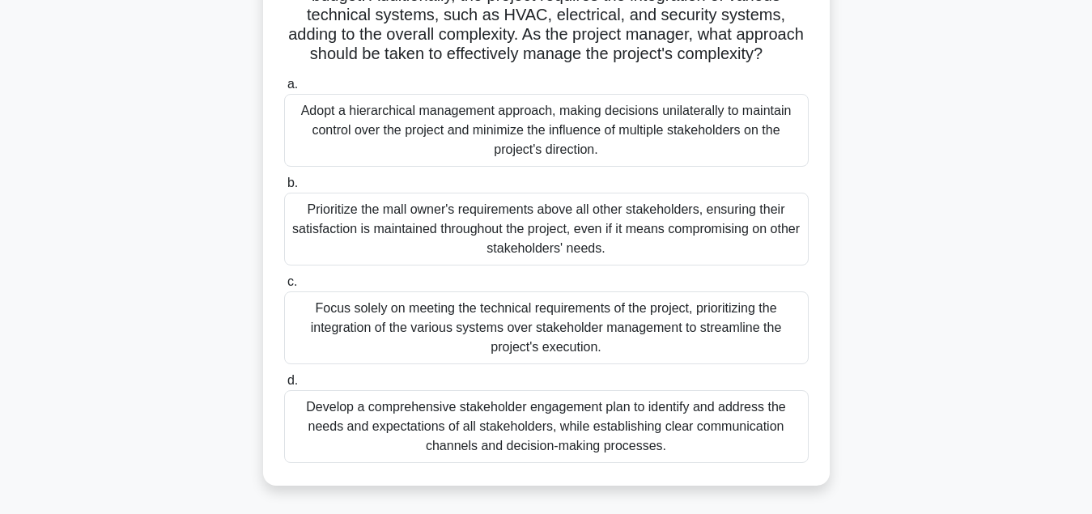
click at [551, 414] on div "Develop a comprehensive stakeholder engagement plan to identify and address the…" at bounding box center [546, 426] width 524 height 73
click at [284, 386] on input "d. Develop a comprehensive stakeholder engagement plan to identify and address …" at bounding box center [284, 381] width 0 height 11
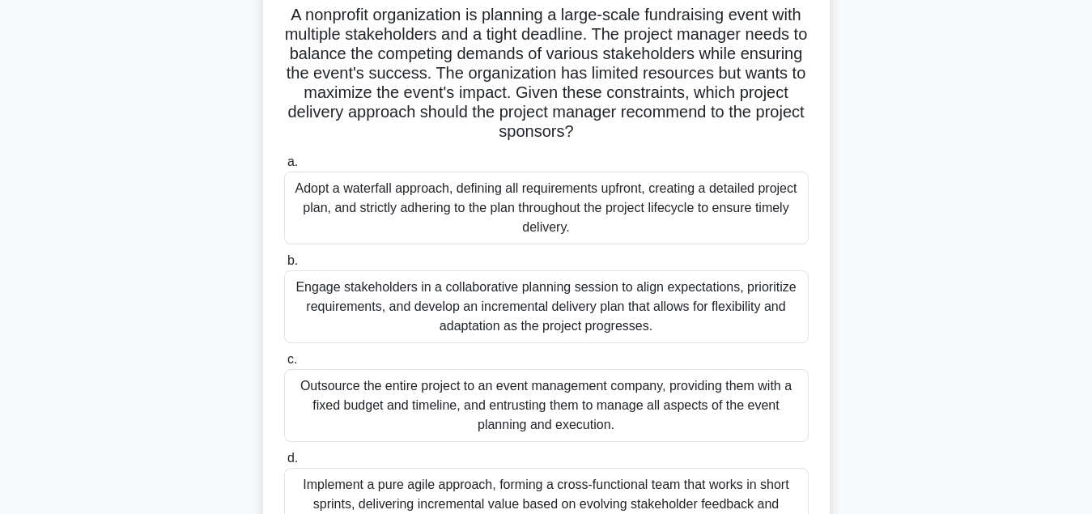
scroll to position [83, 0]
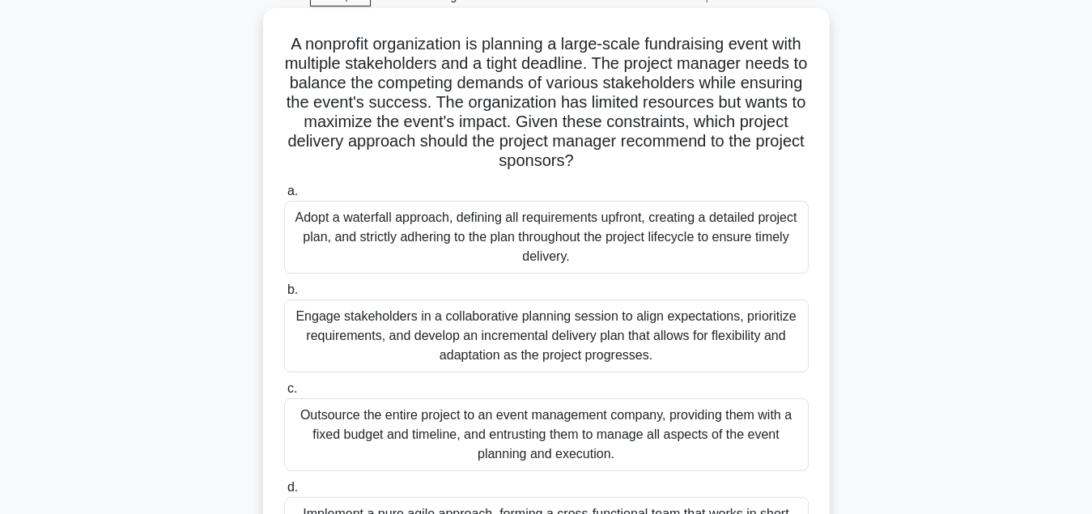
click at [556, 236] on div "Adopt a waterfall approach, defining all requirements upfront, creating a detai…" at bounding box center [546, 237] width 524 height 73
click at [284, 197] on input "a. Adopt a waterfall approach, defining all requirements upfront, creating a de…" at bounding box center [284, 191] width 0 height 11
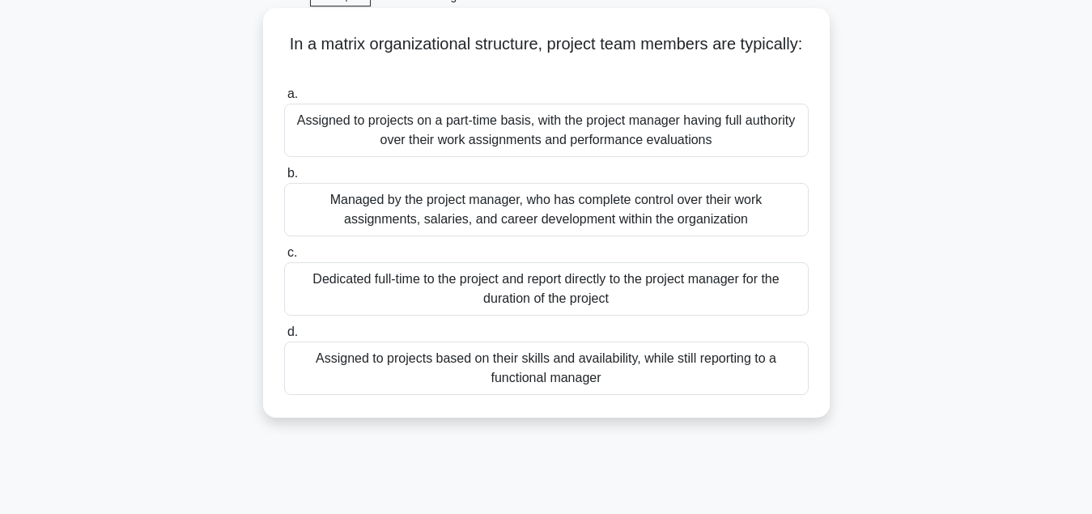
click at [579, 381] on div "Assigned to projects based on their skills and availability, while still report…" at bounding box center [546, 368] width 524 height 53
click at [284, 337] on input "d. Assigned to projects based on their skills and availability, while still rep…" at bounding box center [284, 332] width 0 height 11
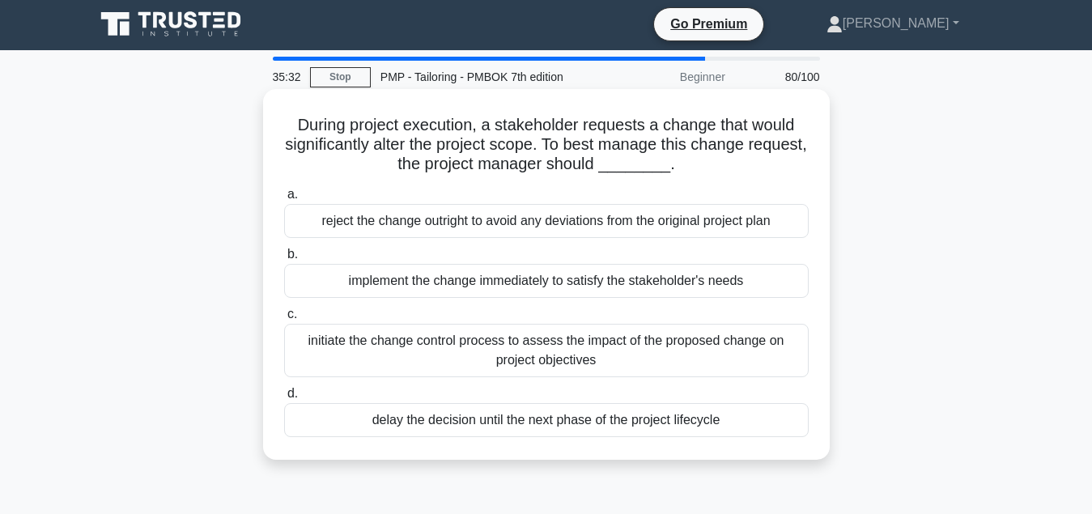
scroll to position [0, 0]
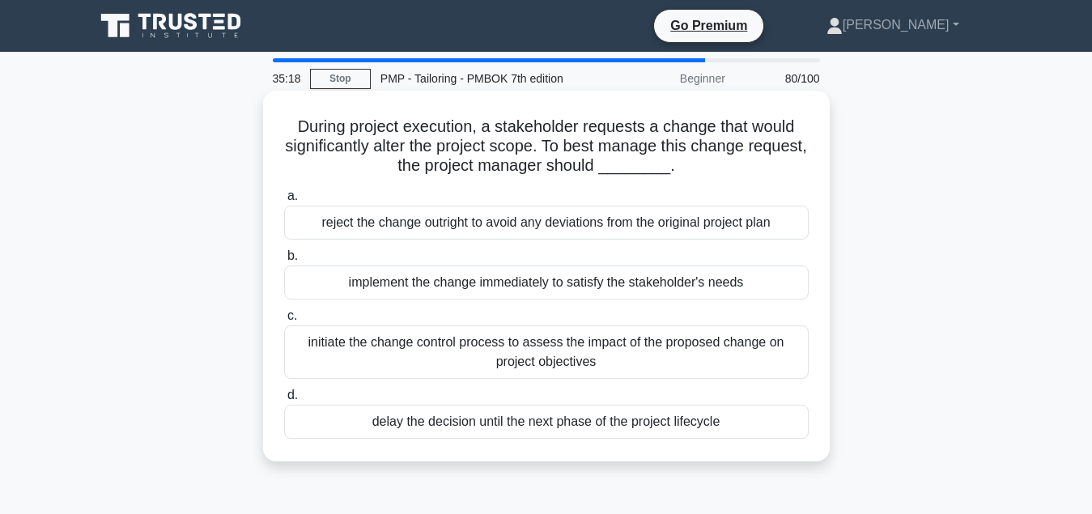
click at [561, 351] on div "initiate the change control process to assess the impact of the proposed change…" at bounding box center [546, 351] width 524 height 53
click at [284, 321] on input "c. initiate the change control process to assess the impact of the proposed cha…" at bounding box center [284, 316] width 0 height 11
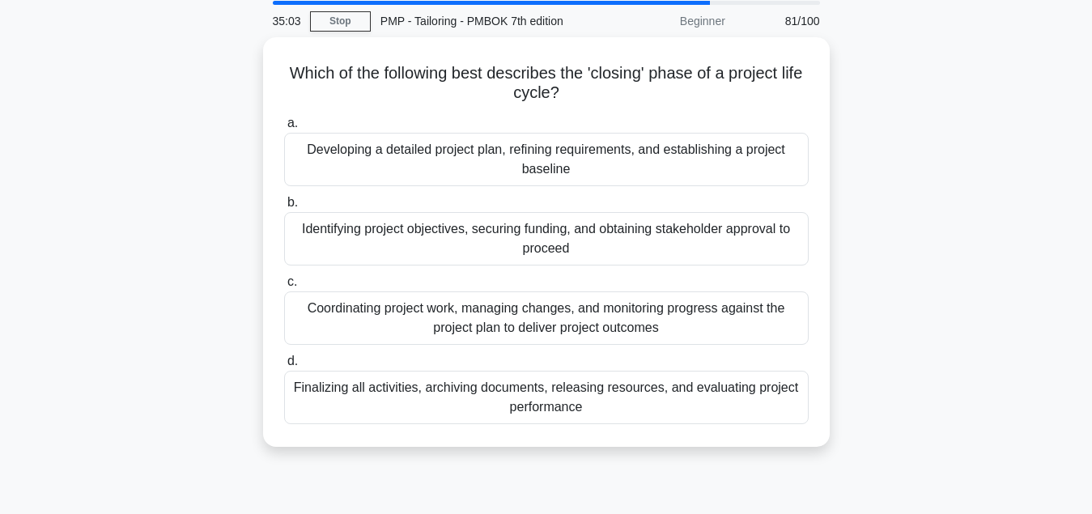
scroll to position [83, 0]
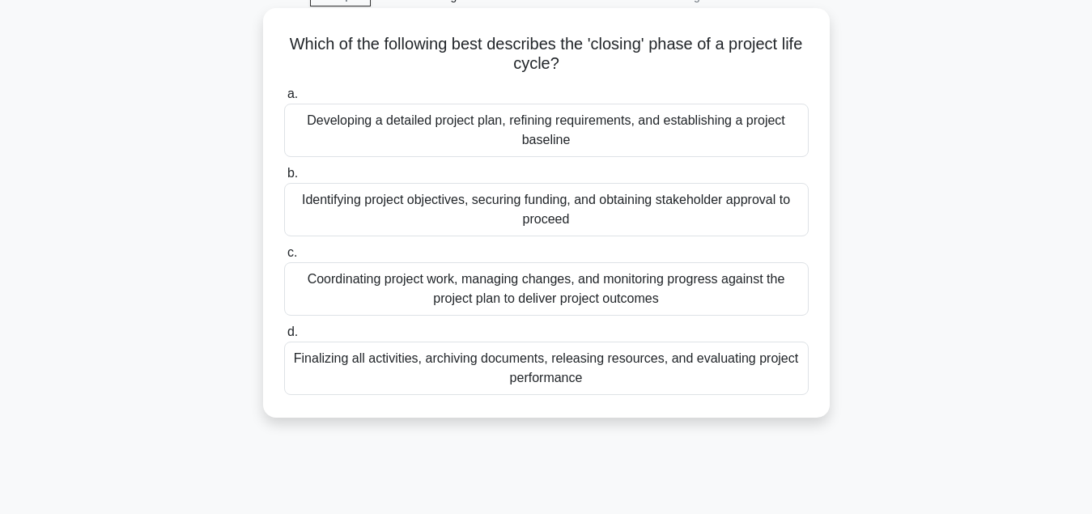
click at [563, 374] on div "Finalizing all activities, archiving documents, releasing resources, and evalua…" at bounding box center [546, 368] width 524 height 53
click at [284, 337] on input "d. Finalizing all activities, archiving documents, releasing resources, and eva…" at bounding box center [284, 332] width 0 height 11
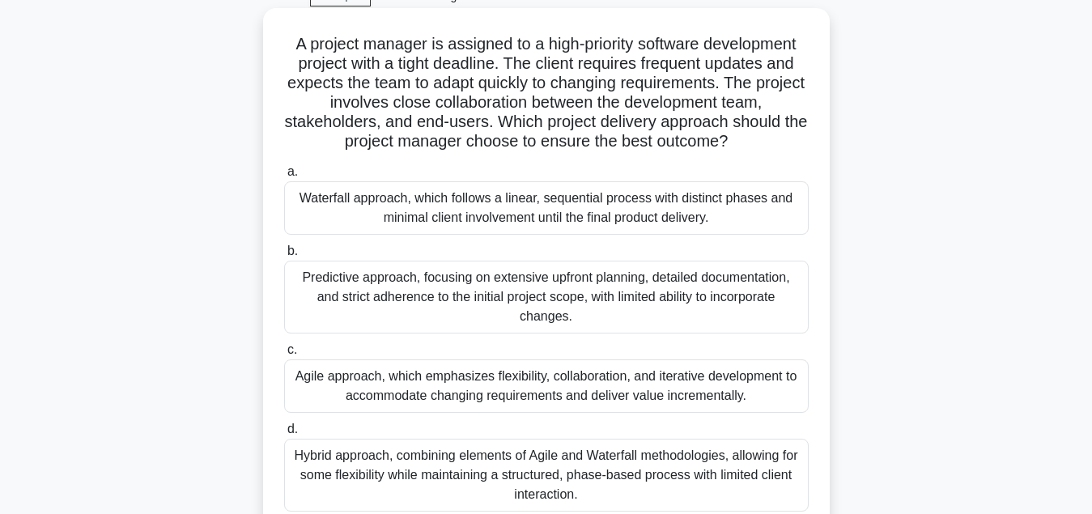
click at [549, 394] on div "Agile approach, which emphasizes flexibility, collaboration, and iterative deve…" at bounding box center [546, 385] width 524 height 53
click at [284, 355] on input "c. Agile approach, which emphasizes flexibility, collaboration, and iterative d…" at bounding box center [284, 350] width 0 height 11
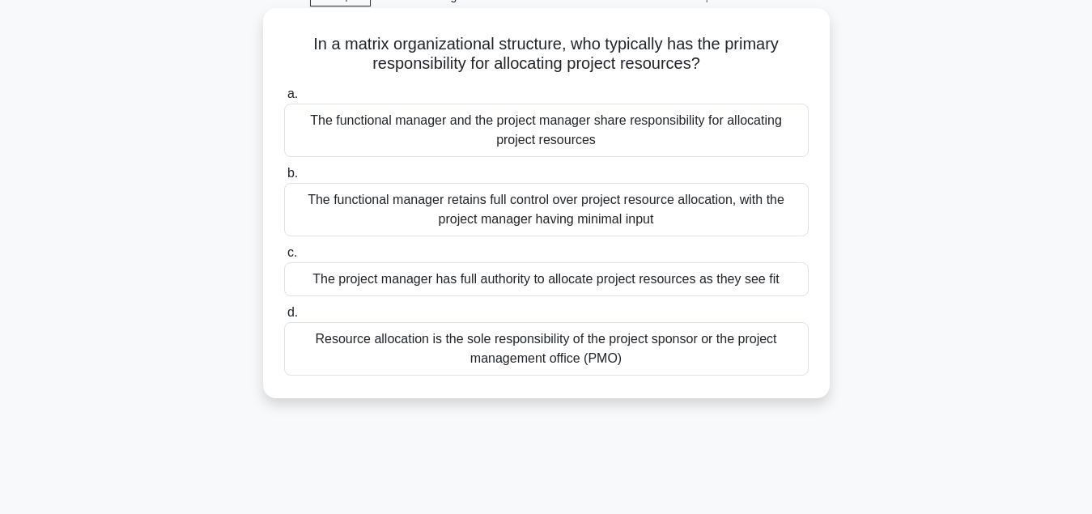
click at [584, 214] on div "The functional manager retains full control over project resource allocation, w…" at bounding box center [546, 209] width 524 height 53
click at [284, 179] on input "b. The functional manager retains full control over project resource allocation…" at bounding box center [284, 173] width 0 height 11
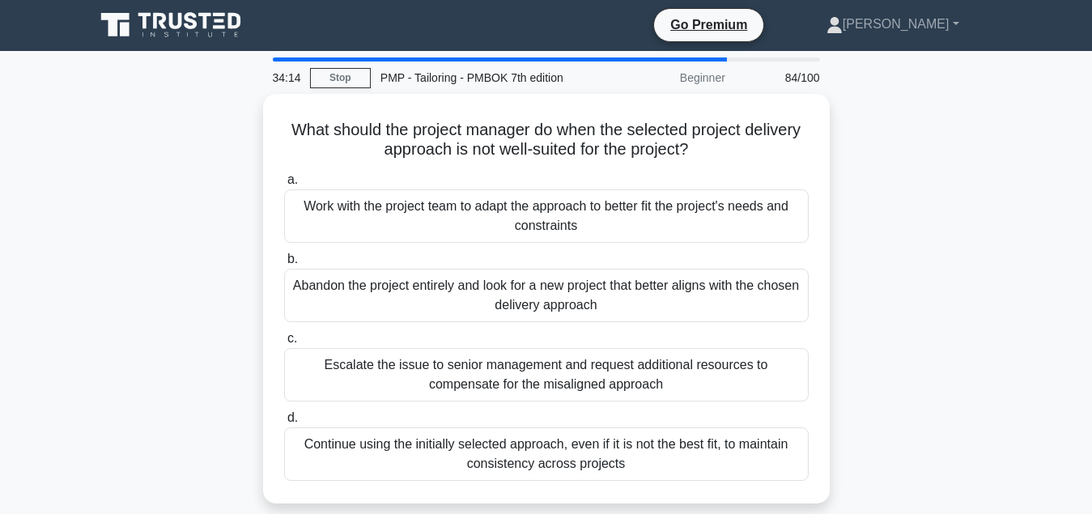
scroll to position [0, 0]
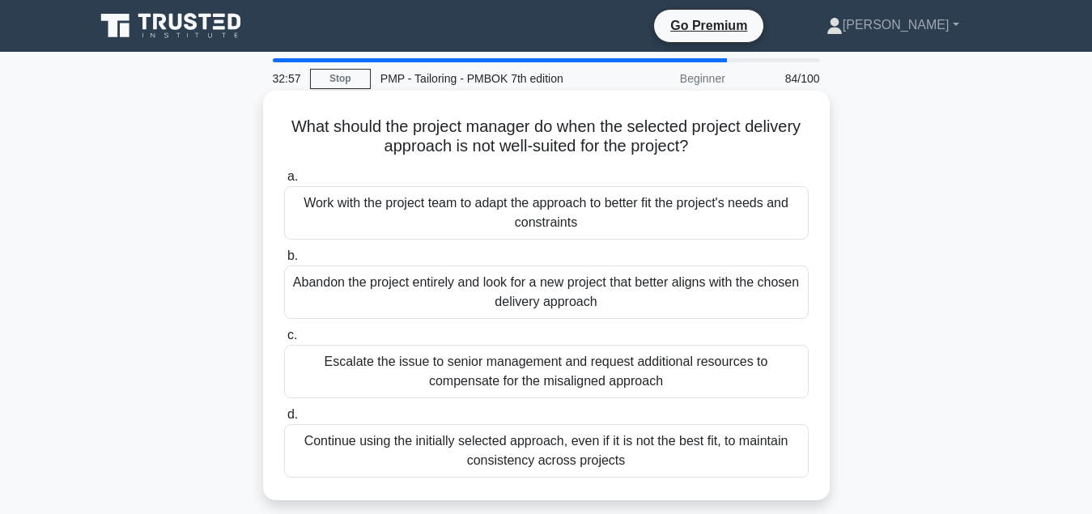
click at [573, 218] on div "Work with the project team to adapt the approach to better fit the project's ne…" at bounding box center [546, 212] width 524 height 53
click at [284, 182] on input "a. Work with the project team to adapt the approach to better fit the project's…" at bounding box center [284, 177] width 0 height 11
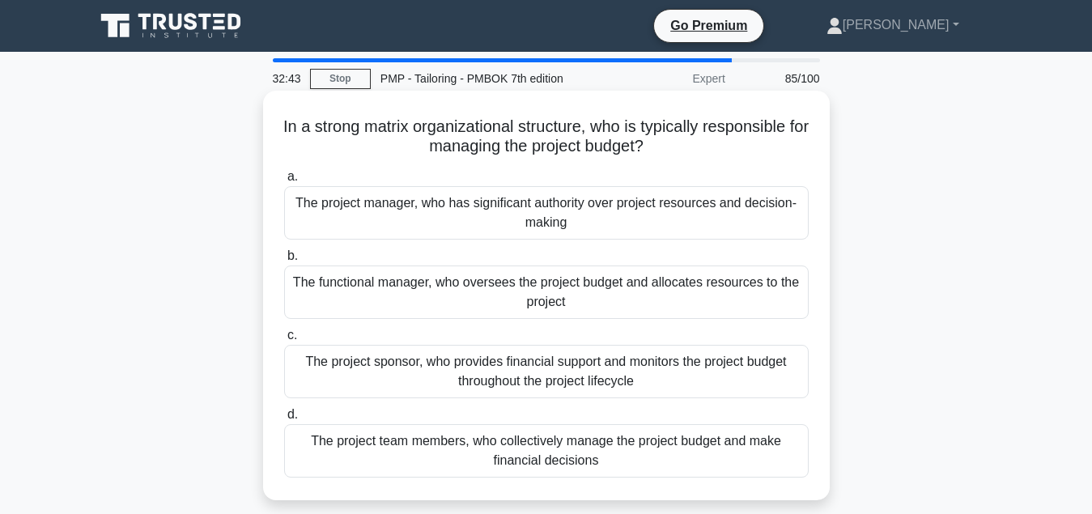
click at [567, 214] on div "The project manager, who has significant authority over project resources and d…" at bounding box center [546, 212] width 524 height 53
click at [284, 182] on input "a. The project manager, who has significant authority over project resources an…" at bounding box center [284, 177] width 0 height 11
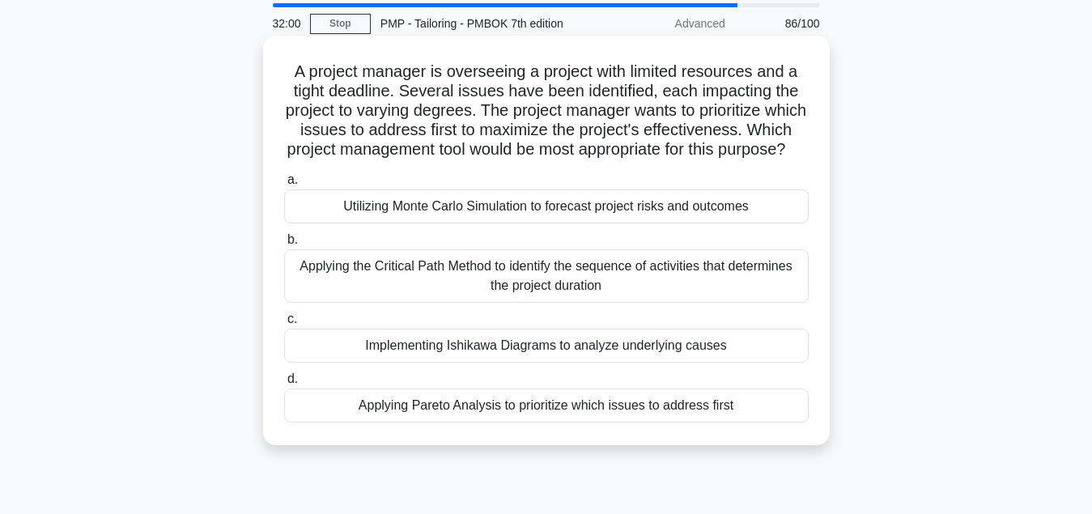
scroll to position [83, 0]
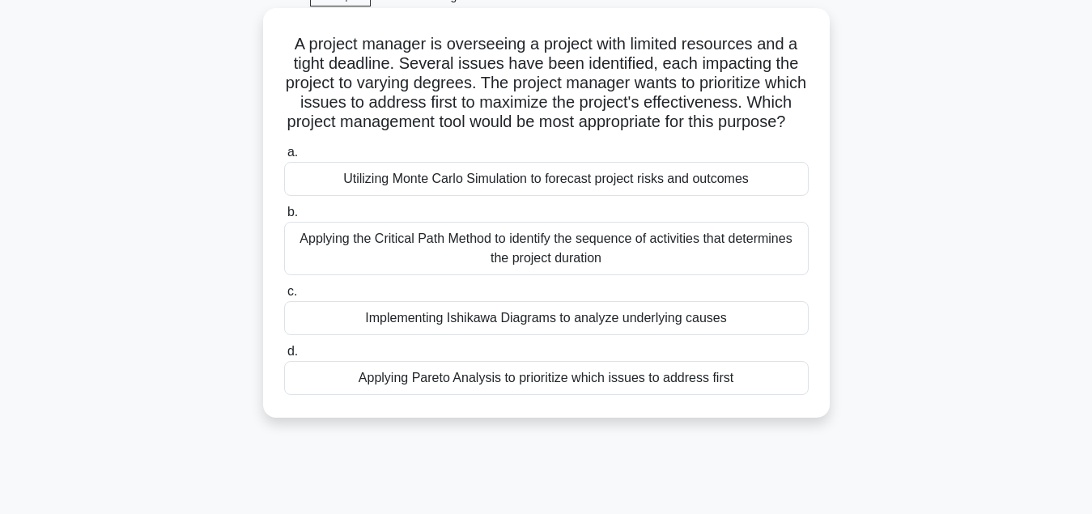
click at [613, 395] on div "Applying Pareto Analysis to prioritize which issues to address first" at bounding box center [546, 378] width 524 height 34
click at [284, 357] on input "d. Applying Pareto Analysis to prioritize which issues to address first" at bounding box center [284, 351] width 0 height 11
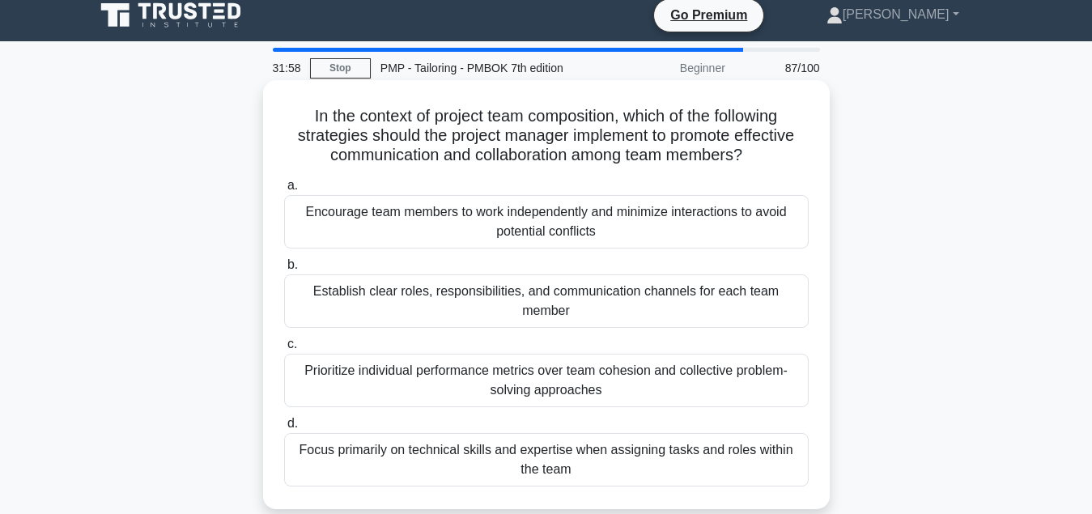
scroll to position [0, 0]
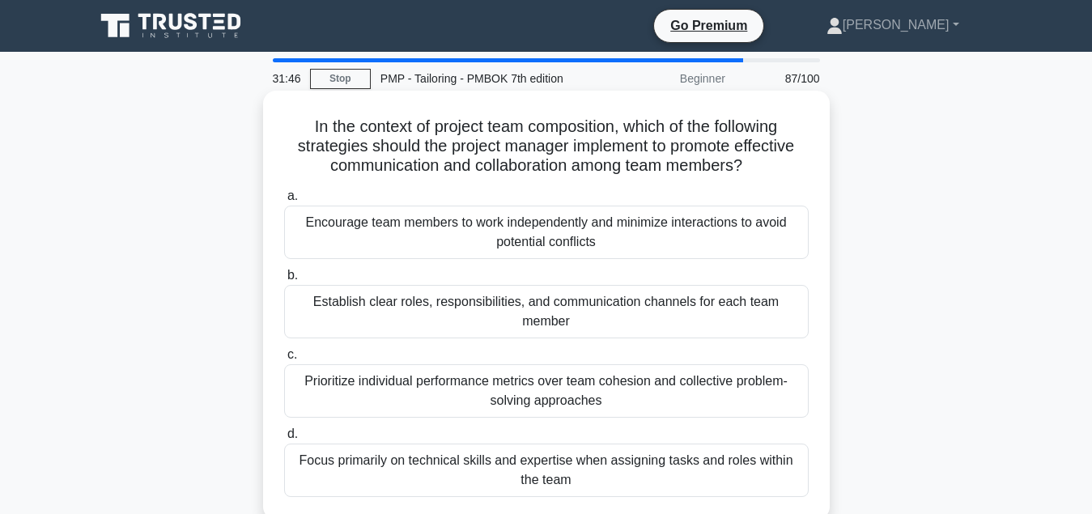
click at [611, 310] on div "Establish clear roles, responsibilities, and communication channels for each te…" at bounding box center [546, 311] width 524 height 53
click at [284, 281] on input "b. Establish clear roles, responsibilities, and communication channels for each…" at bounding box center [284, 275] width 0 height 11
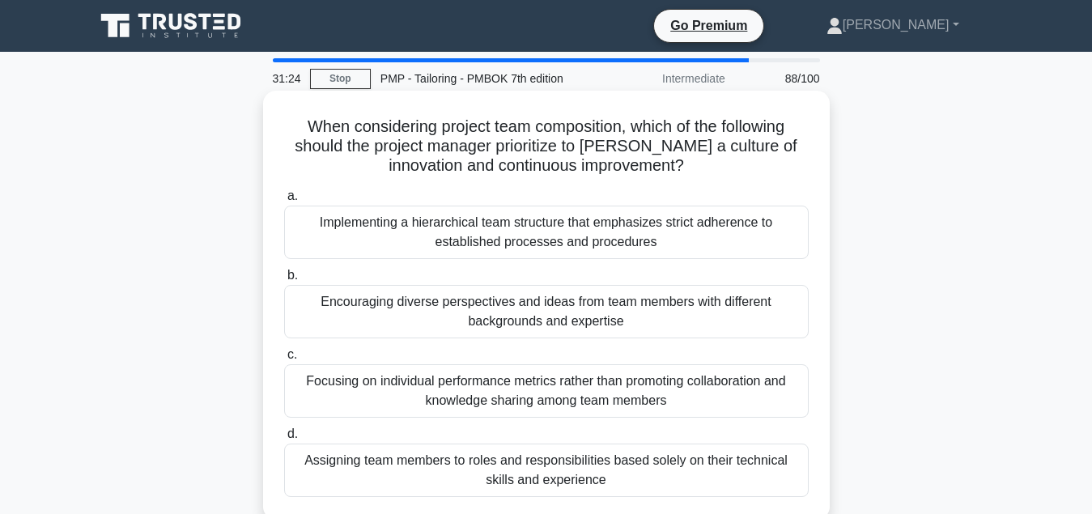
click at [533, 323] on div "Encouraging diverse perspectives and ideas from team members with different bac…" at bounding box center [546, 311] width 524 height 53
click at [284, 281] on input "b. Encouraging diverse perspectives and ideas from team members with different …" at bounding box center [284, 275] width 0 height 11
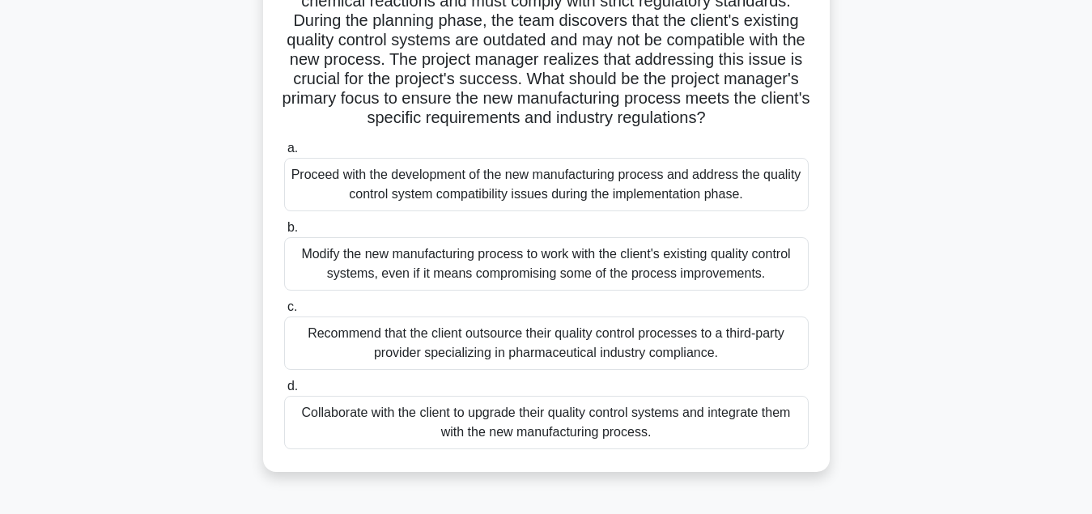
scroll to position [165, 0]
click at [685, 430] on div "Collaborate with the client to upgrade their quality control systems and integr…" at bounding box center [546, 421] width 524 height 53
click at [284, 391] on input "d. Collaborate with the client to upgrade their quality control systems and int…" at bounding box center [284, 385] width 0 height 11
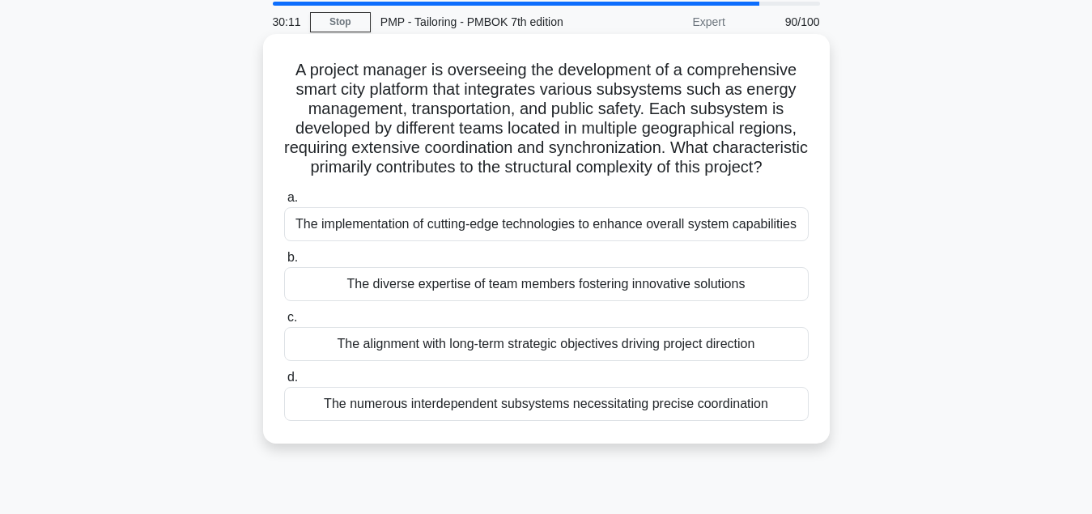
scroll to position [83, 0]
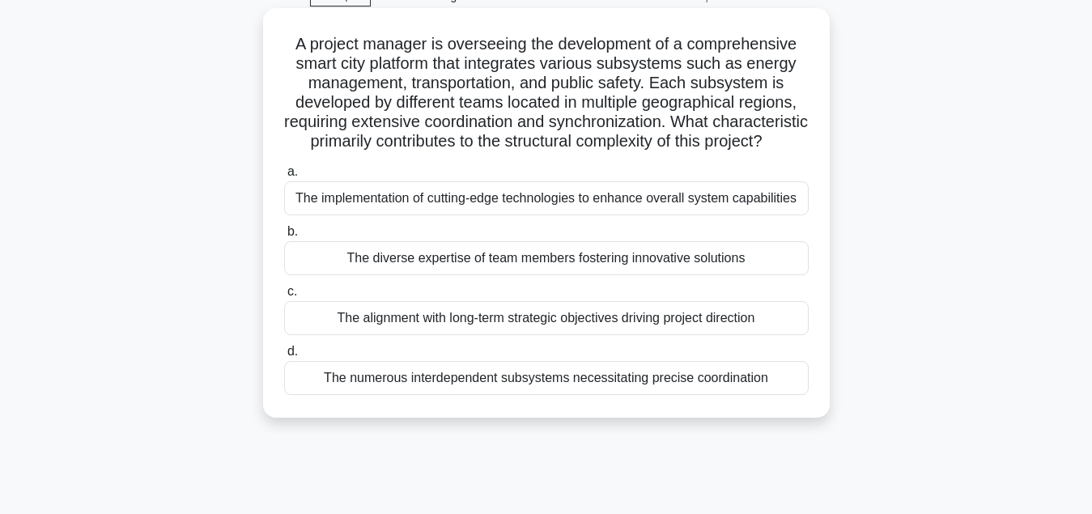
click at [558, 262] on div "The diverse expertise of team members fostering innovative solutions" at bounding box center [546, 258] width 524 height 34
click at [284, 237] on input "b. The diverse expertise of team members fostering innovative solutions" at bounding box center [284, 232] width 0 height 11
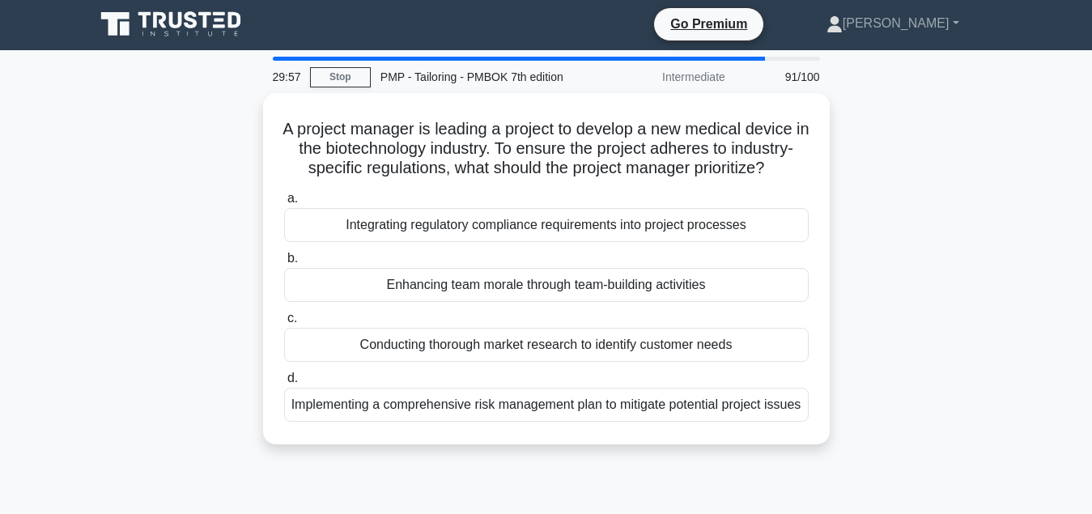
scroll to position [0, 0]
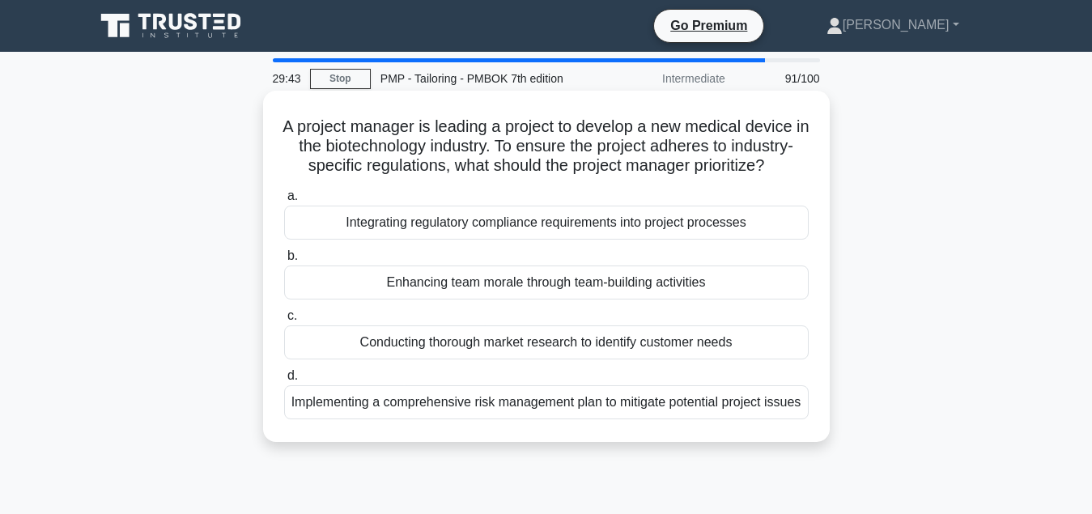
click at [560, 229] on div "Integrating regulatory compliance requirements into project processes" at bounding box center [546, 223] width 524 height 34
click at [284, 202] on input "a. Integrating regulatory compliance requirements into project processes" at bounding box center [284, 196] width 0 height 11
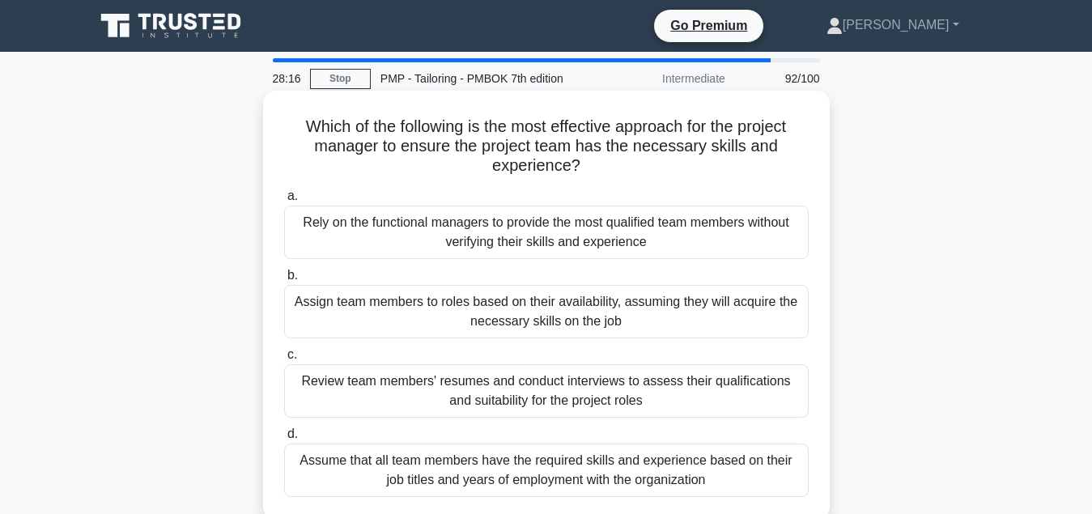
click at [490, 400] on div "Review team members' resumes and conduct interviews to assess their qualificati…" at bounding box center [546, 390] width 524 height 53
click at [284, 360] on input "c. Review team members' resumes and conduct interviews to assess their qualific…" at bounding box center [284, 355] width 0 height 11
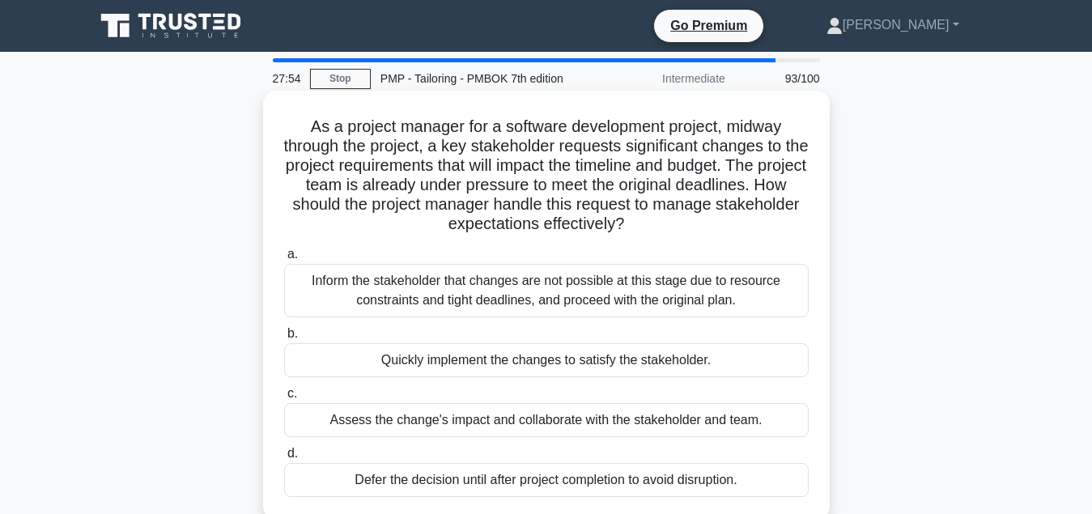
click at [502, 422] on div "Assess the change's impact and collaborate with the stakeholder and team." at bounding box center [546, 420] width 524 height 34
click at [284, 399] on input "c. Assess the change's impact and collaborate with the stakeholder and team." at bounding box center [284, 393] width 0 height 11
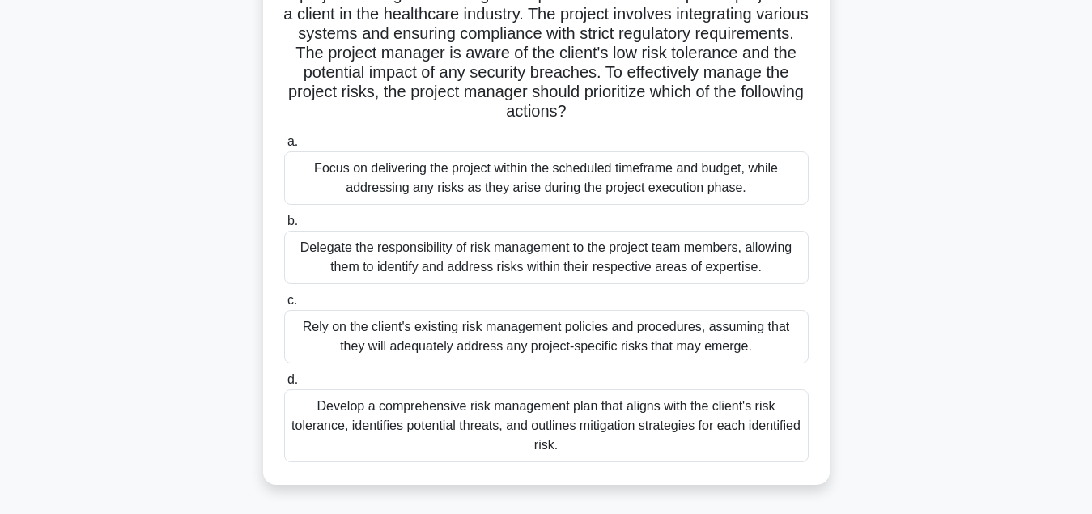
scroll to position [165, 0]
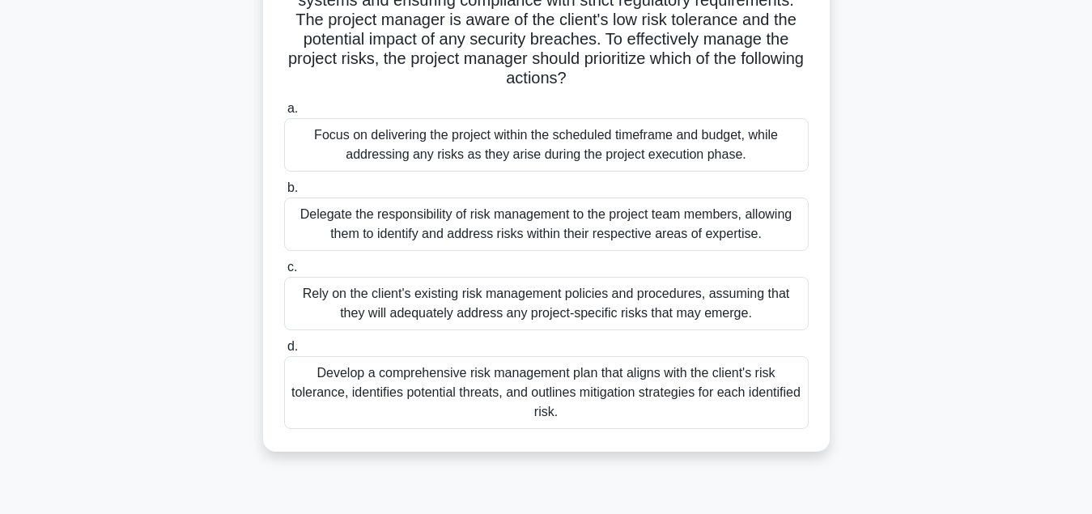
click at [537, 399] on div "Develop a comprehensive risk management plan that aligns with the client's risk…" at bounding box center [546, 392] width 524 height 73
click at [284, 352] on input "d. Develop a comprehensive risk management plan that aligns with the client's r…" at bounding box center [284, 347] width 0 height 11
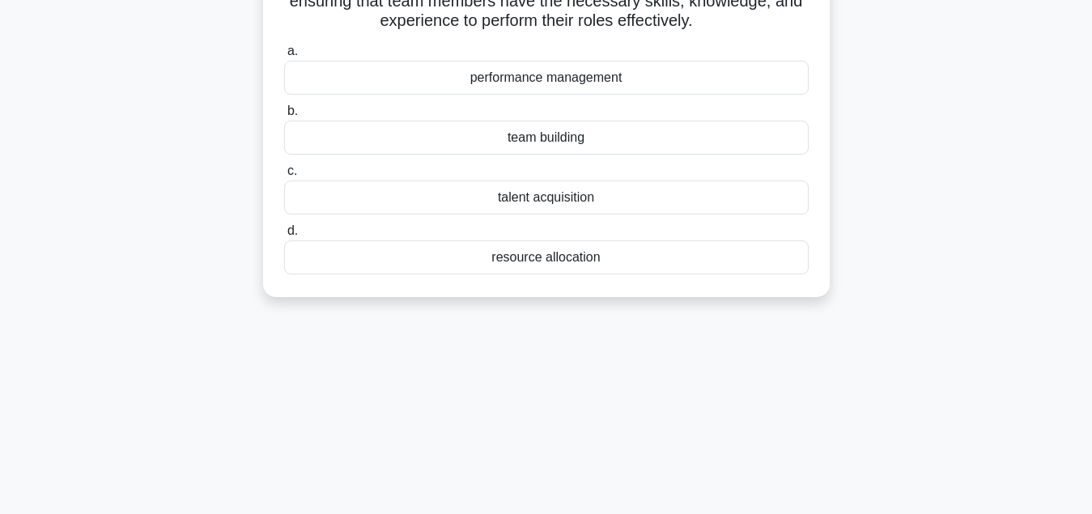
scroll to position [0, 0]
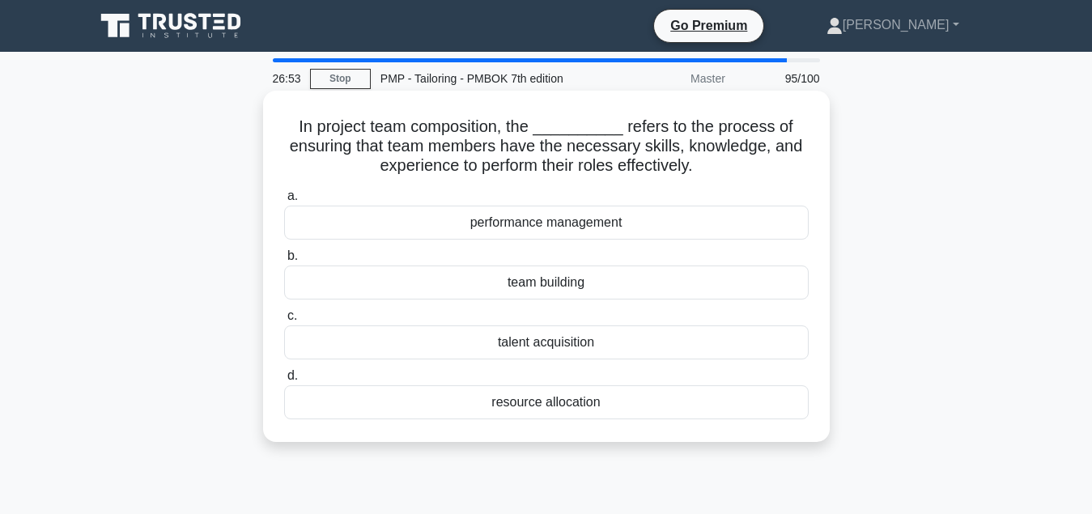
click at [566, 410] on div "resource allocation" at bounding box center [546, 402] width 524 height 34
click at [284, 381] on input "d. resource allocation" at bounding box center [284, 376] width 0 height 11
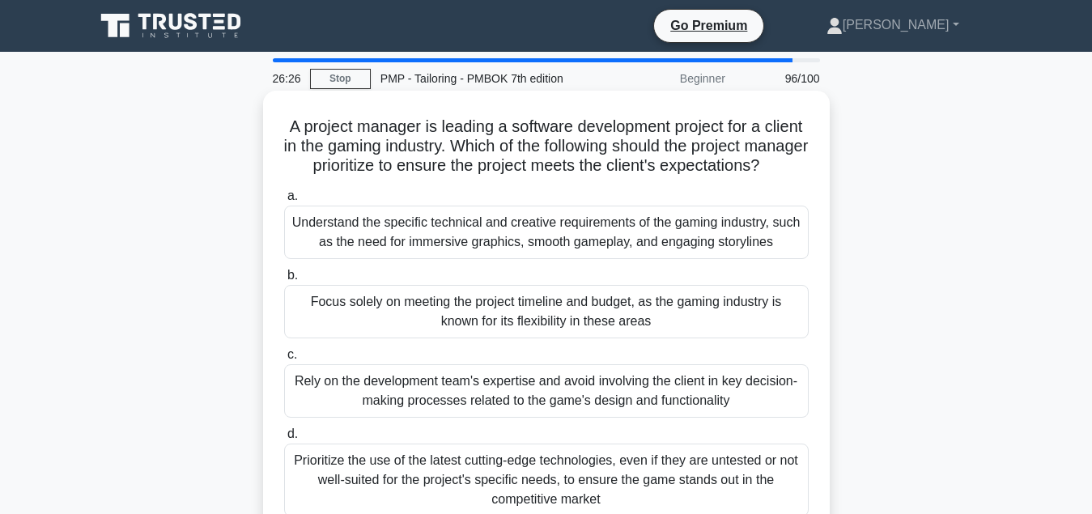
click at [565, 259] on div "Understand the specific technical and creative requirements of the gaming indus…" at bounding box center [546, 232] width 524 height 53
click at [284, 202] on input "a. Understand the specific technical and creative requirements of the gaming in…" at bounding box center [284, 196] width 0 height 11
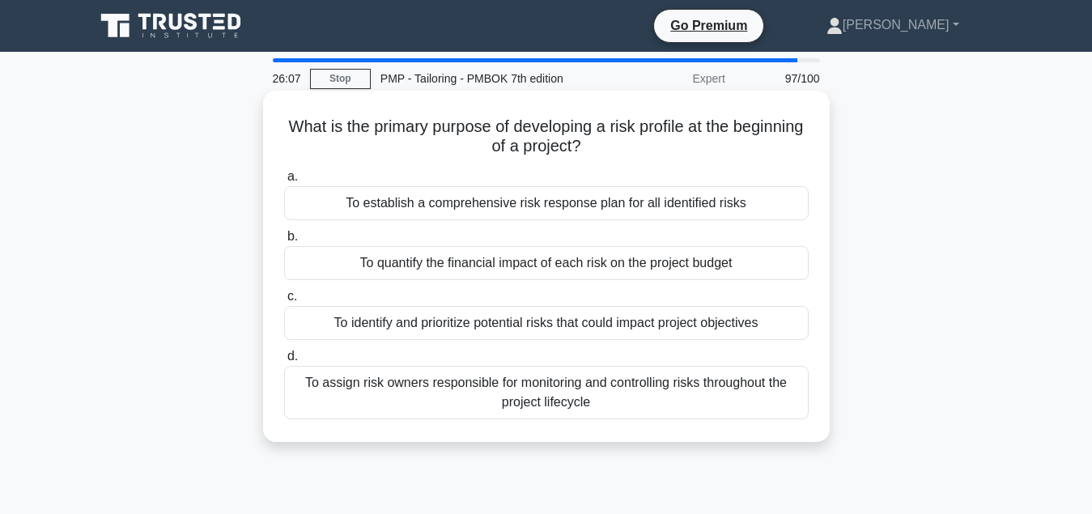
click at [552, 322] on div "To identify and prioritize potential risks that could impact project objectives" at bounding box center [546, 323] width 524 height 34
click at [284, 302] on input "c. To identify and prioritize potential risks that could impact project objecti…" at bounding box center [284, 296] width 0 height 11
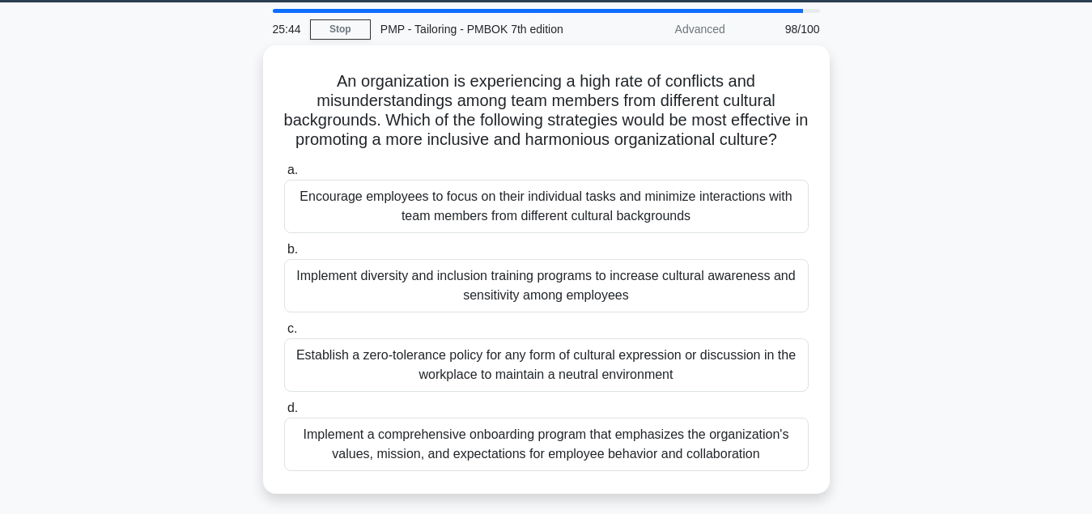
scroll to position [83, 0]
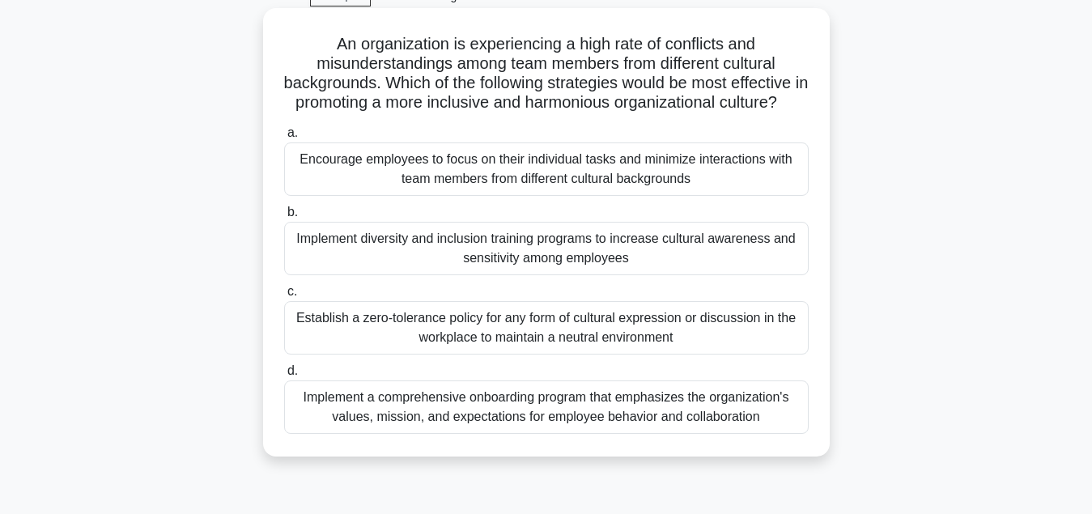
click at [593, 258] on div "Implement diversity and inclusion training programs to increase cultural awaren…" at bounding box center [546, 248] width 524 height 53
click at [284, 218] on input "b. Implement diversity and inclusion training programs to increase cultural awa…" at bounding box center [284, 212] width 0 height 11
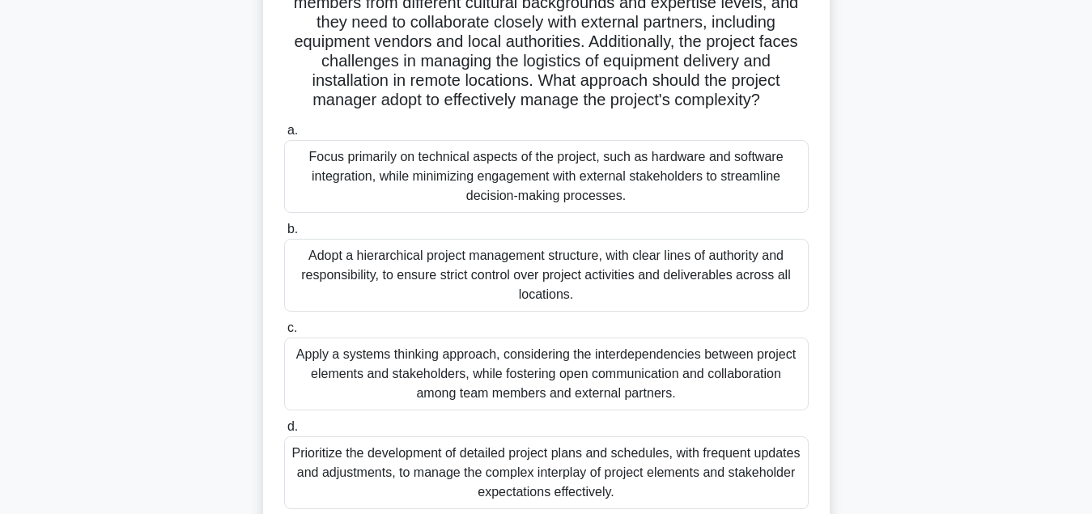
scroll to position [248, 0]
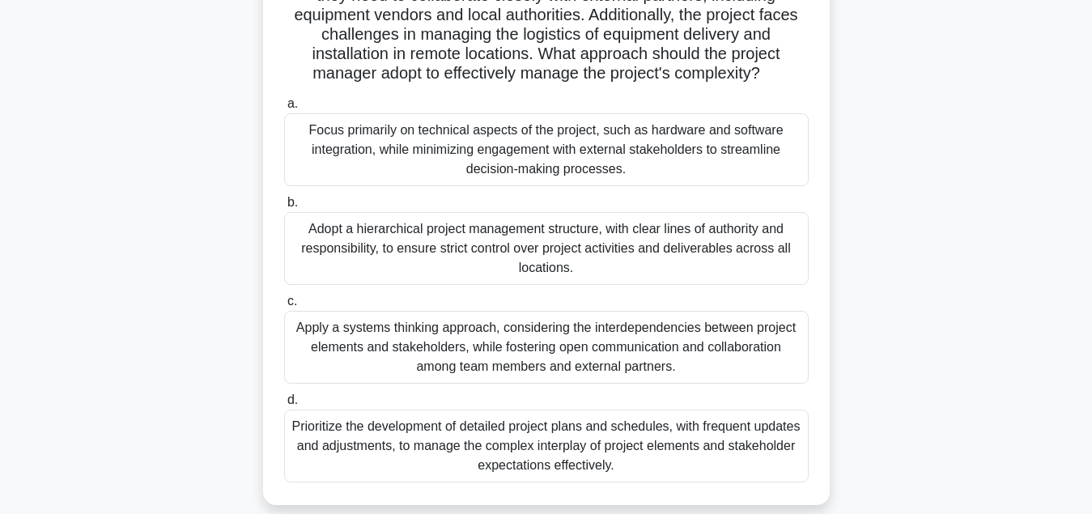
click at [560, 444] on div "Prioritize the development of detailed project plans and schedules, with freque…" at bounding box center [546, 445] width 524 height 73
click at [284, 405] on input "d. Prioritize the development of detailed project plans and schedules, with fre…" at bounding box center [284, 400] width 0 height 11
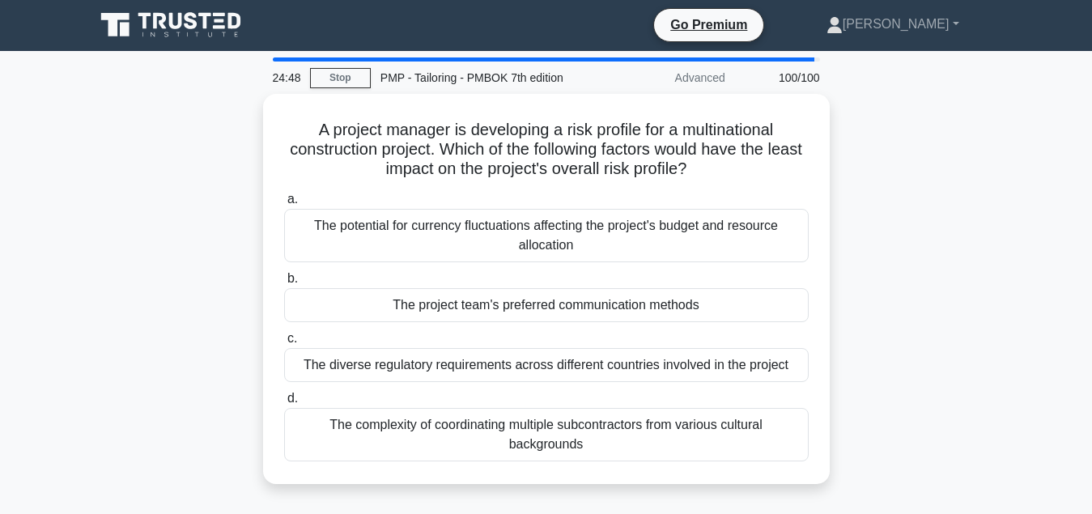
scroll to position [0, 0]
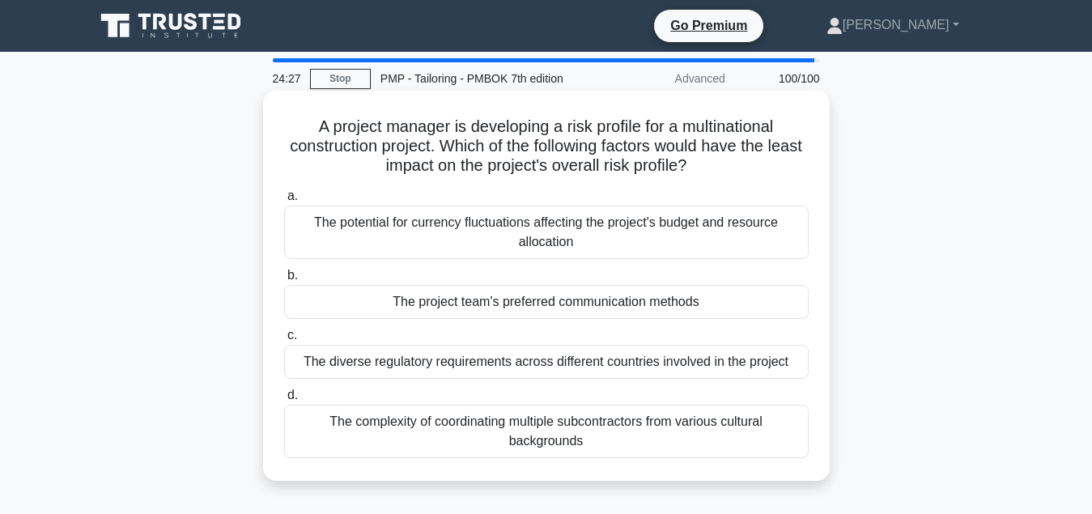
click at [543, 435] on div "The complexity of coordinating multiple subcontractors from various cultural ba…" at bounding box center [546, 431] width 524 height 53
click at [284, 401] on input "d. The complexity of coordinating multiple subcontractors from various cultural…" at bounding box center [284, 395] width 0 height 11
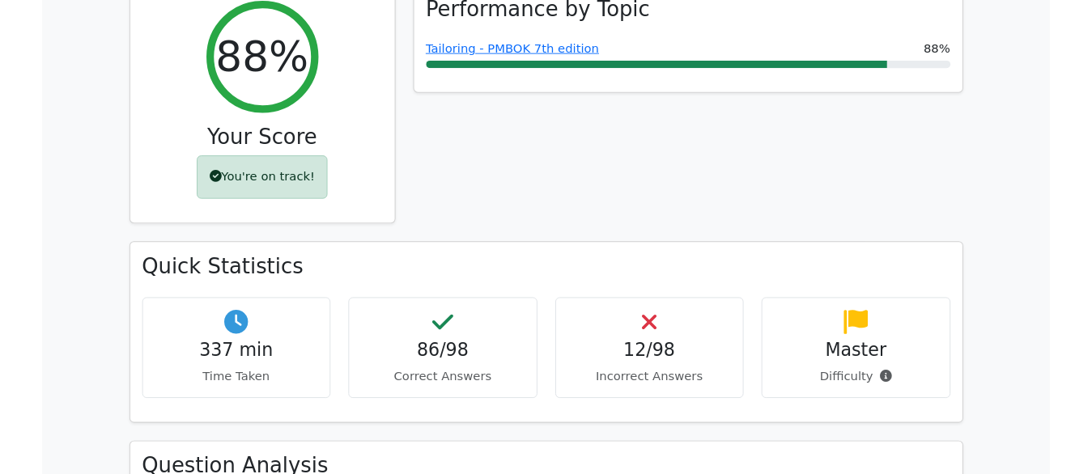
scroll to position [991, 0]
